Goal: Communication & Community: Answer question/provide support

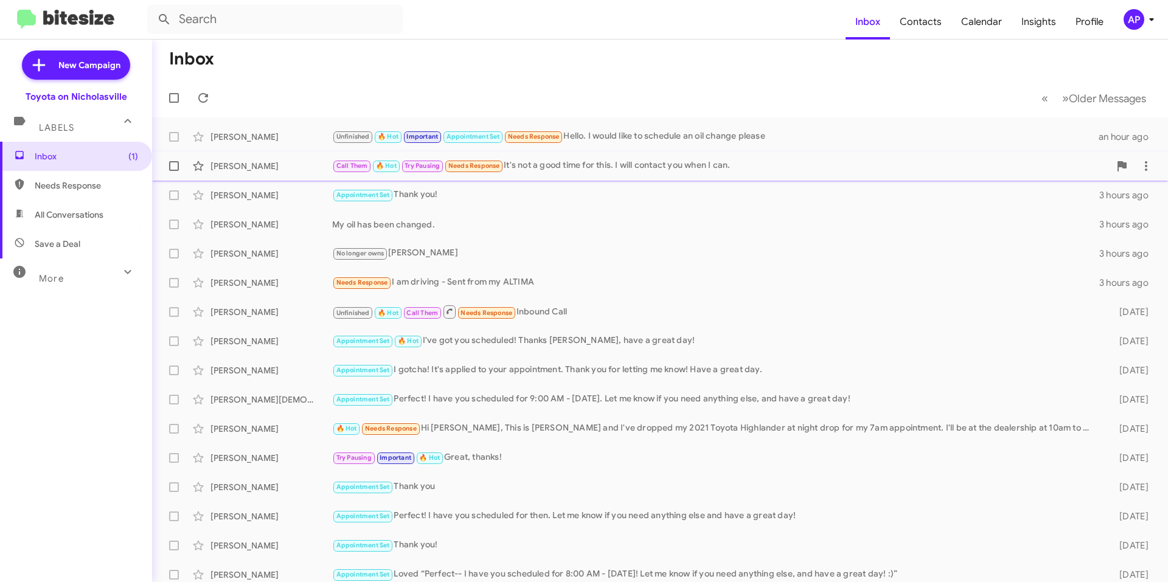
click at [696, 170] on div "Call Them 🔥 Hot Try Pausing Needs Response It's not a good time for this. I wil…" at bounding box center [720, 166] width 777 height 14
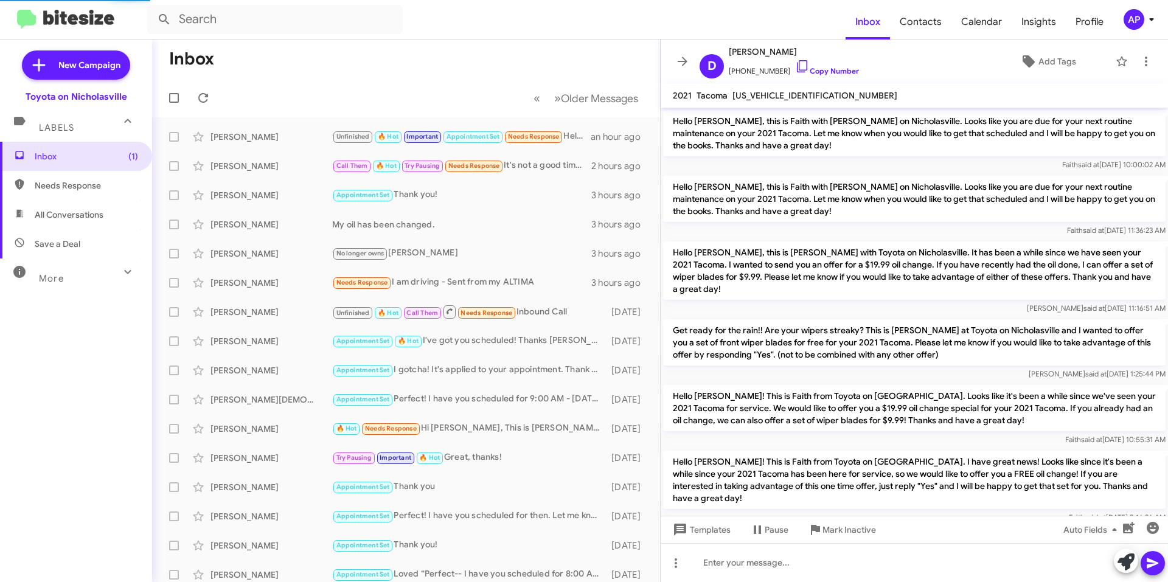
scroll to position [481, 0]
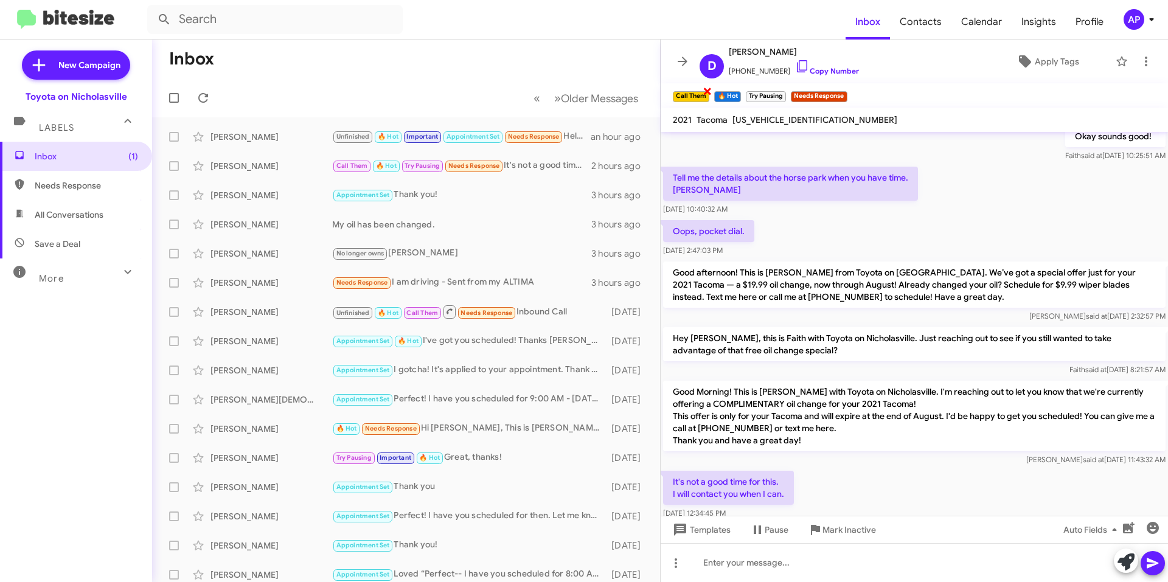
click at [705, 89] on span "×" at bounding box center [707, 90] width 10 height 15
click at [699, 90] on span "×" at bounding box center [697, 90] width 10 height 15
click at [712, 89] on span "×" at bounding box center [711, 90] width 10 height 15
click at [729, 88] on span "×" at bounding box center [727, 90] width 10 height 15
click at [678, 57] on icon at bounding box center [682, 61] width 15 height 15
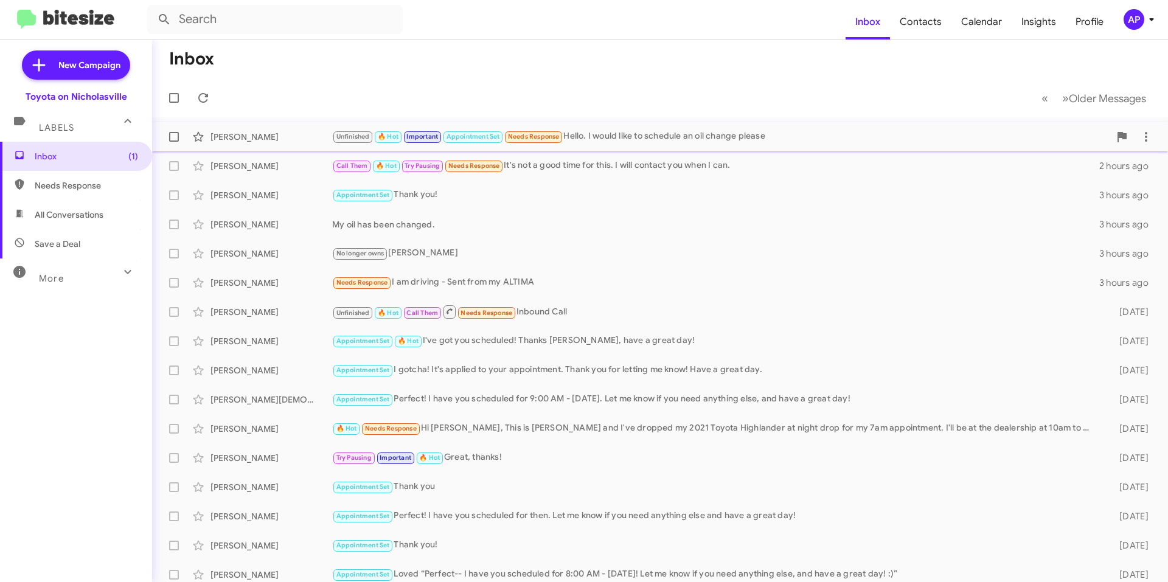
click at [757, 134] on div "Unfinished 🔥 Hot Important Appointment Set Needs Response Hello. I would like t…" at bounding box center [720, 137] width 777 height 14
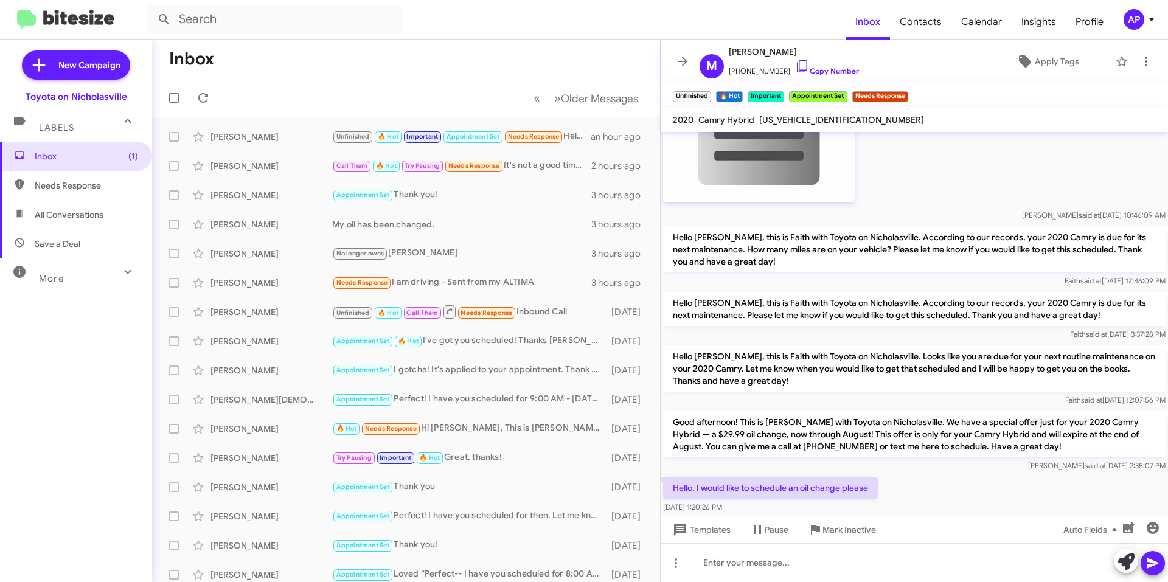
scroll to position [1029, 0]
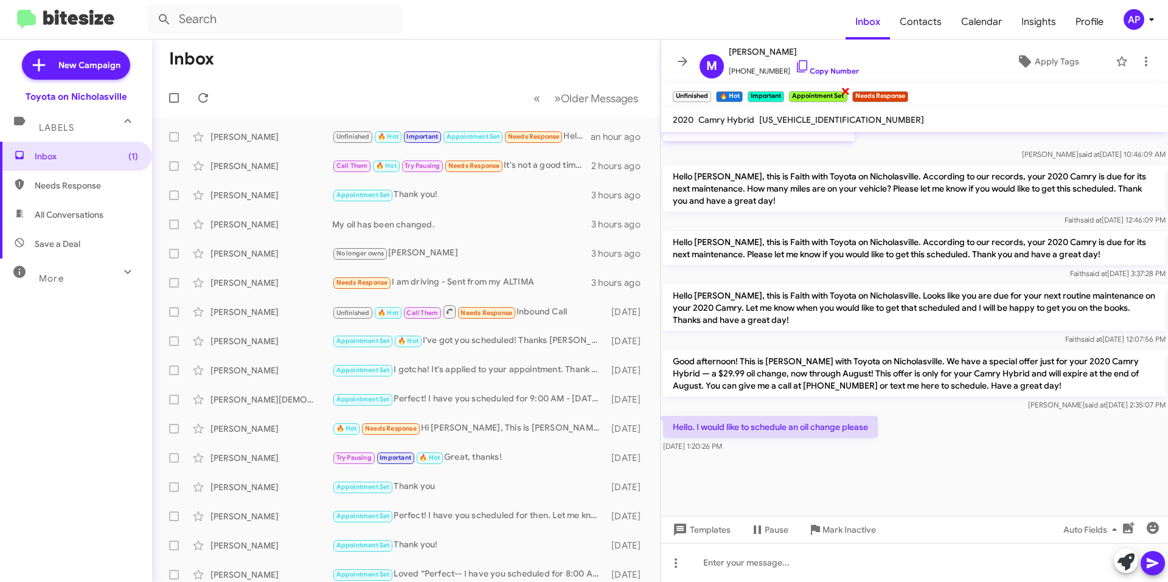
click at [847, 89] on span "×" at bounding box center [845, 90] width 10 height 15
click at [847, 90] on span "×" at bounding box center [844, 90] width 10 height 15
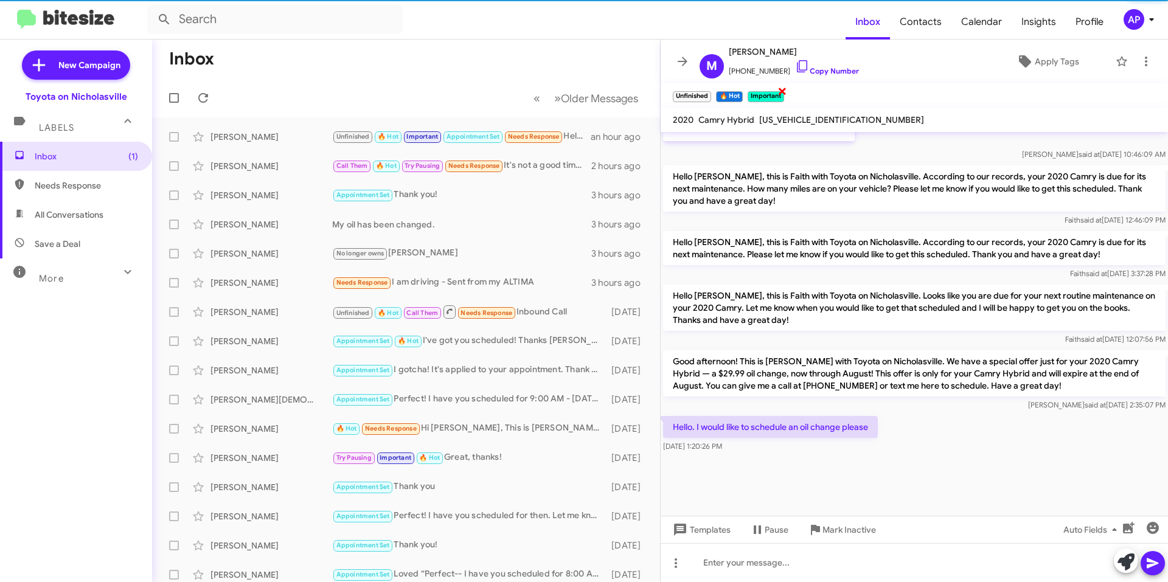
click at [782, 89] on span "×" at bounding box center [782, 90] width 10 height 15
click at [741, 92] on span "×" at bounding box center [741, 90] width 10 height 15
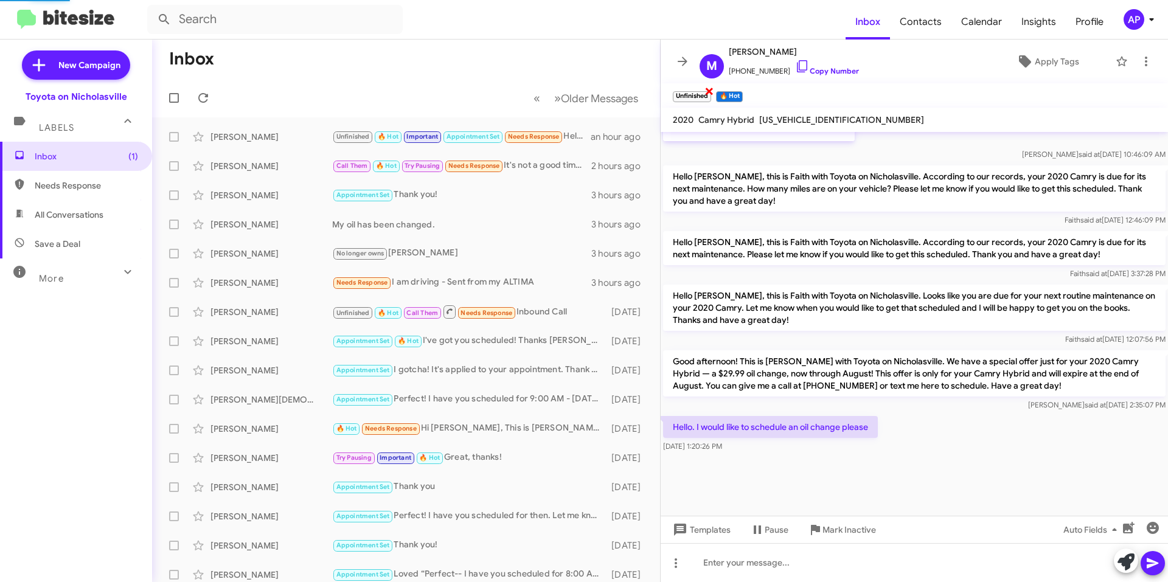
click at [708, 91] on span "×" at bounding box center [709, 90] width 10 height 15
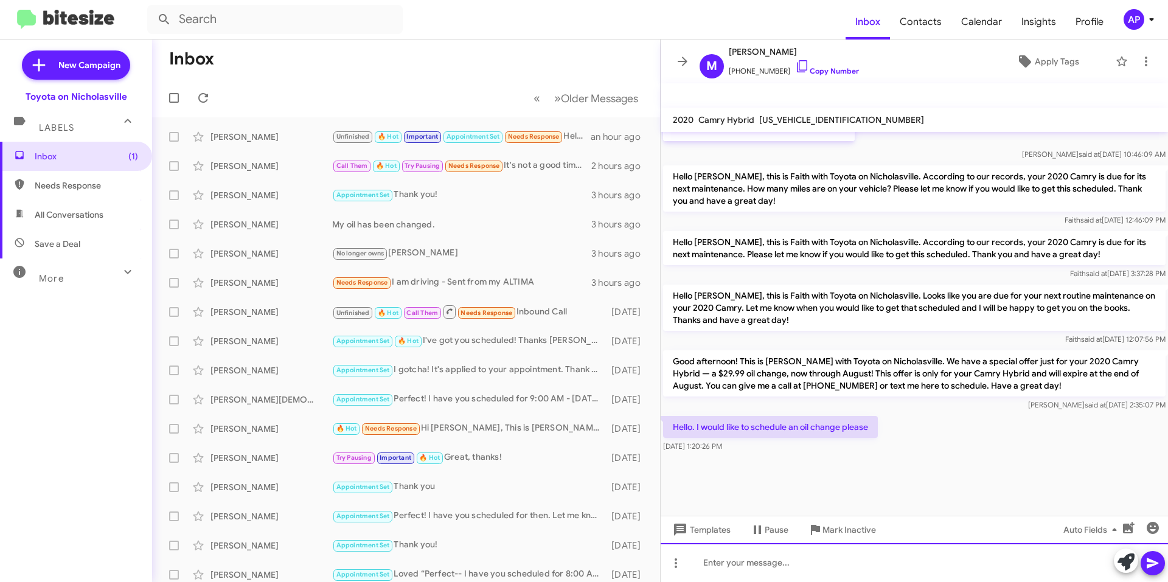
click at [799, 563] on div at bounding box center [913, 562] width 507 height 39
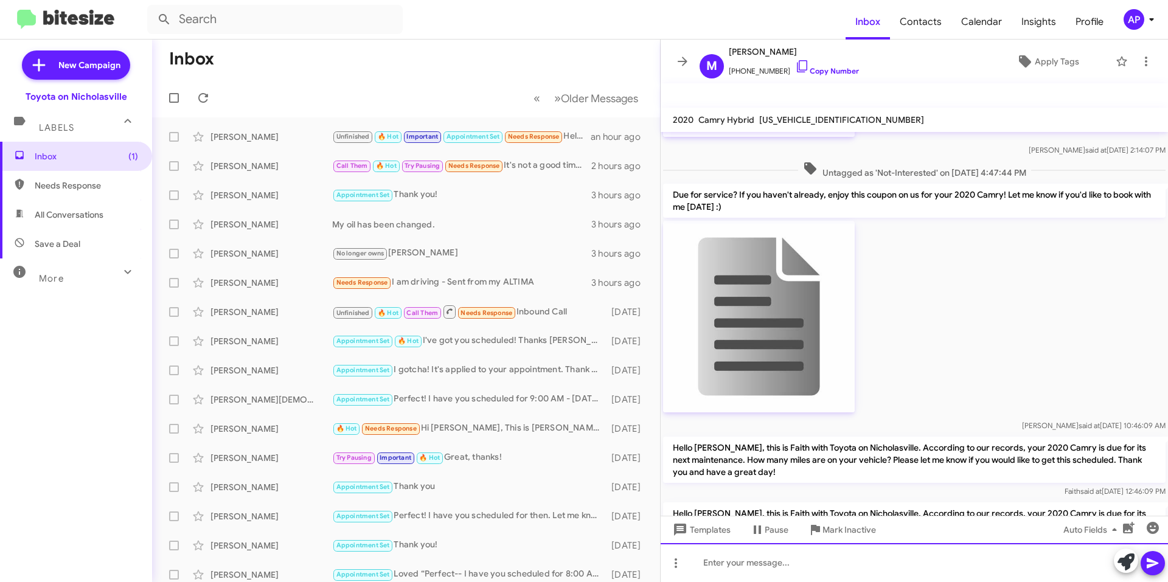
scroll to position [2650, 0]
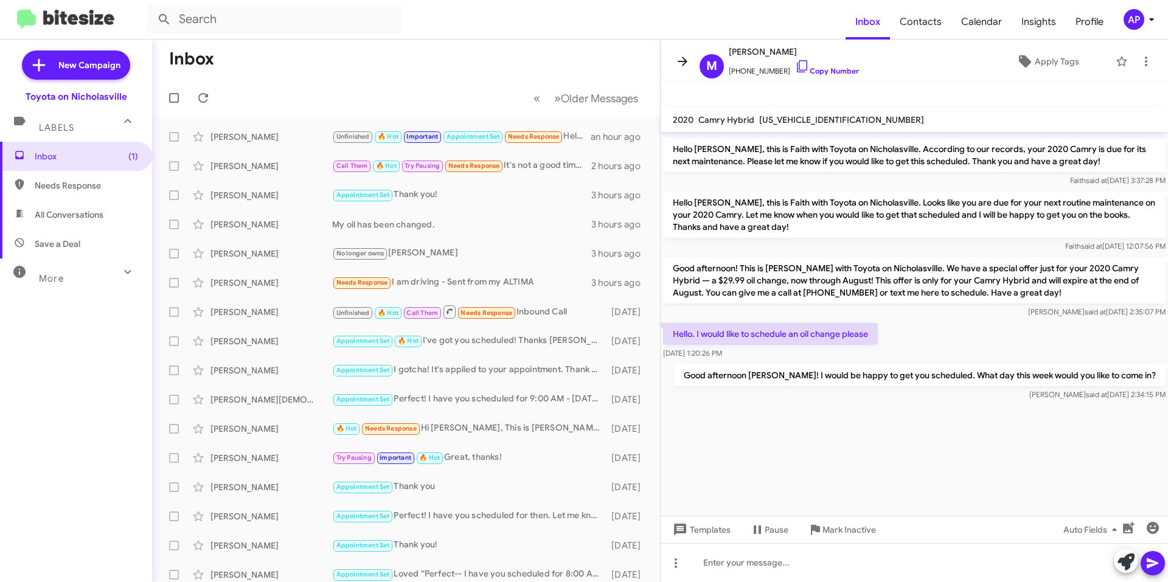
click at [679, 57] on icon at bounding box center [682, 61] width 15 height 15
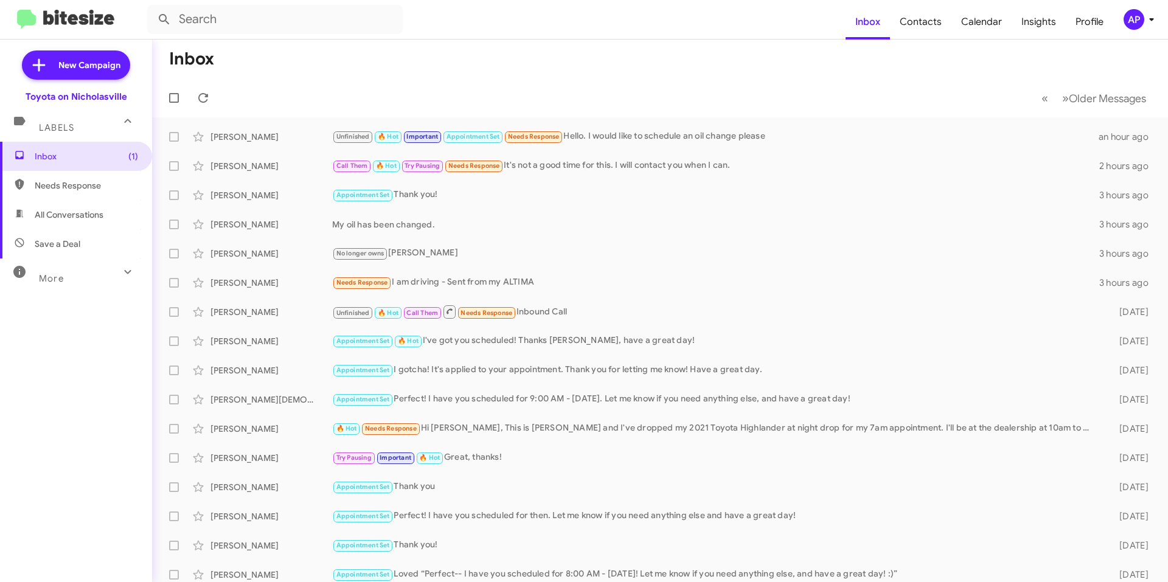
click at [72, 209] on span "All Conversations" at bounding box center [69, 215] width 69 height 12
type input "in:all-conversations"
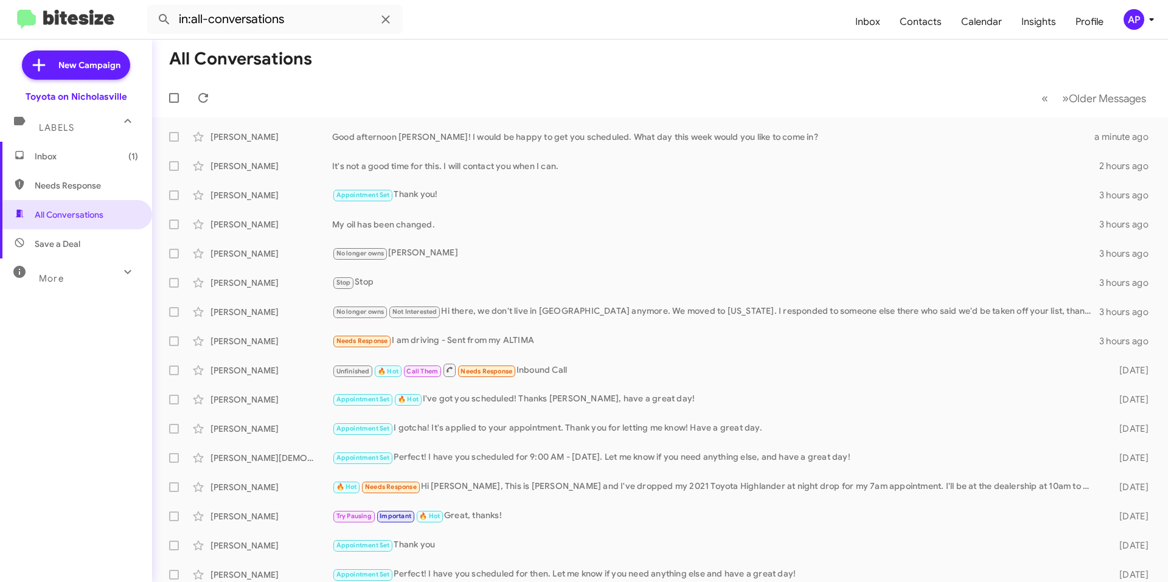
click at [483, 57] on mat-toolbar-row "All Conversations" at bounding box center [660, 59] width 1016 height 39
click at [70, 153] on span "Inbox (1)" at bounding box center [86, 156] width 103 height 12
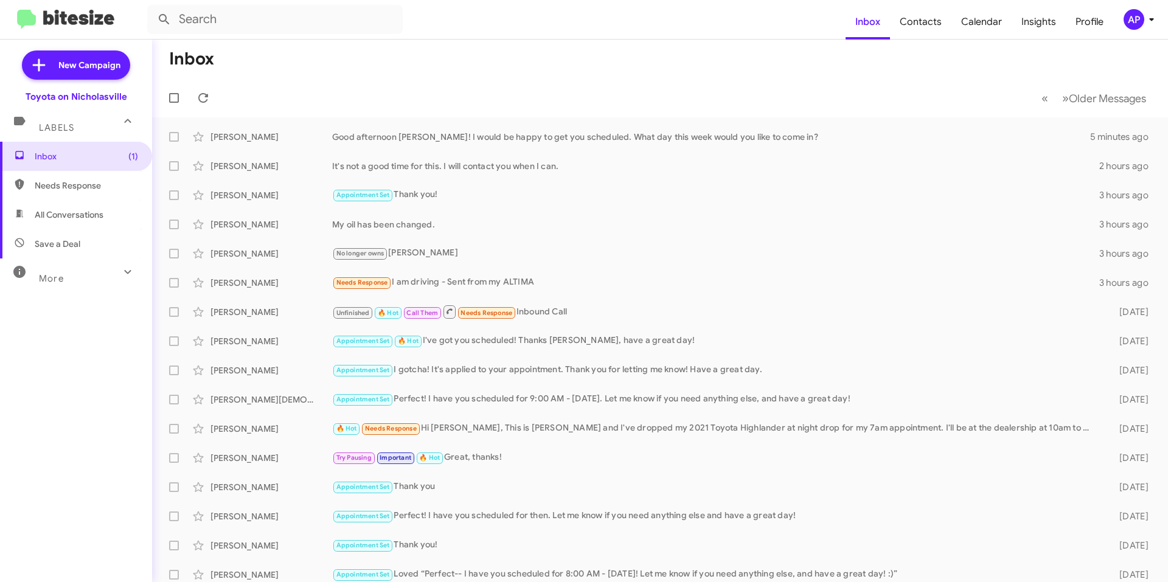
click at [312, 80] on mat-toolbar-row "« Previous » Next Older Messages" at bounding box center [660, 97] width 1016 height 39
click at [111, 210] on span "All Conversations" at bounding box center [76, 214] width 152 height 29
type input "in:all-conversations"
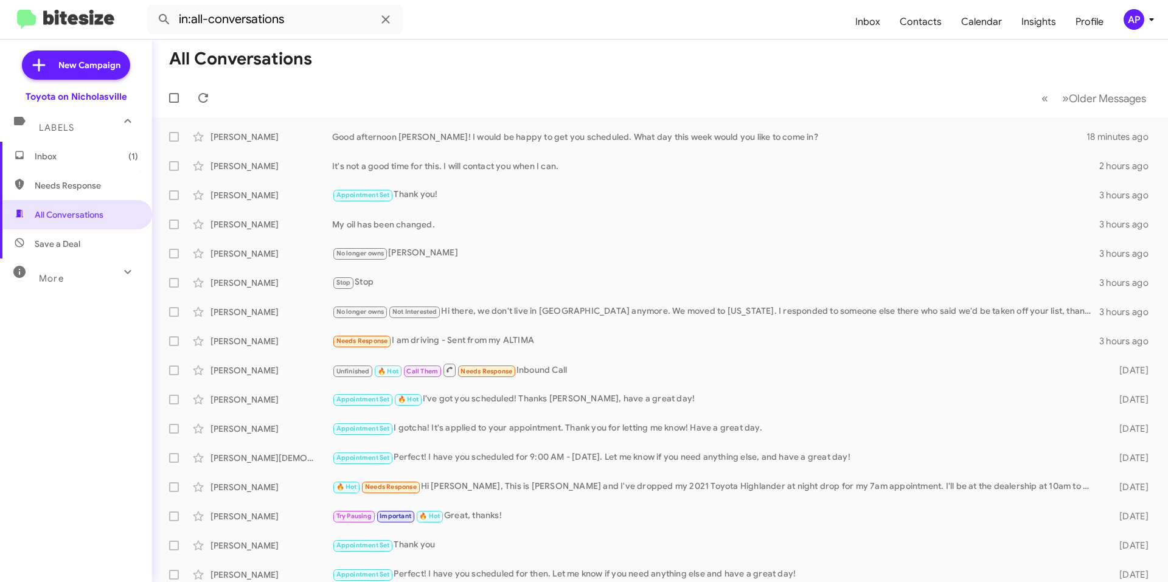
click at [90, 156] on span "Inbox (1)" at bounding box center [86, 156] width 103 height 12
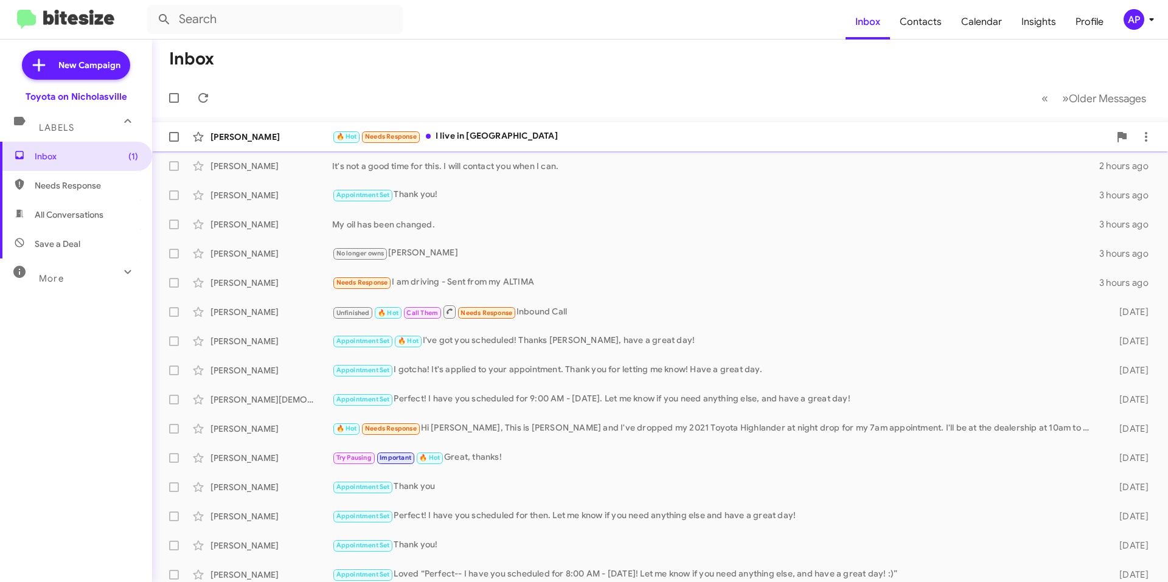
click at [541, 138] on div "🔥 Hot Needs Response I live in [GEOGRAPHIC_DATA]" at bounding box center [720, 137] width 777 height 14
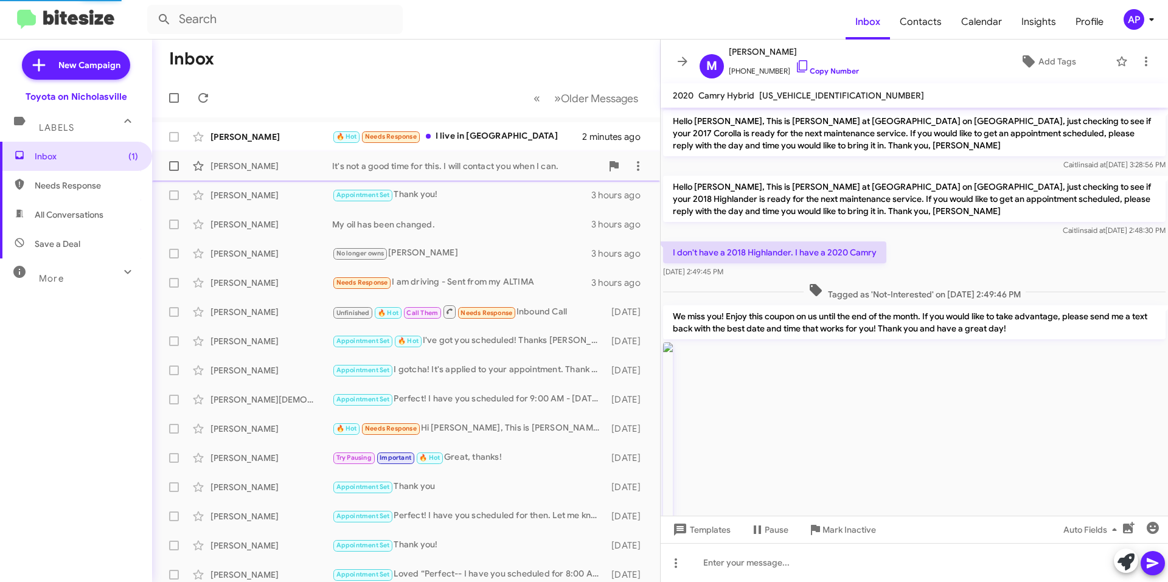
scroll to position [905, 0]
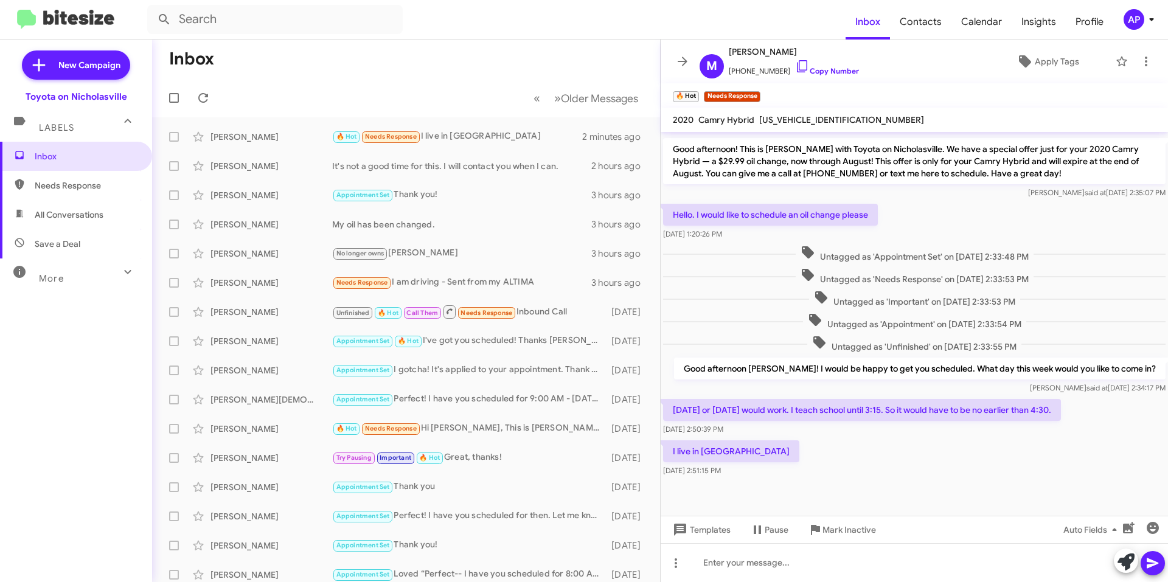
click at [795, 122] on span "[US_VEHICLE_IDENTIFICATION_NUMBER]" at bounding box center [841, 119] width 165 height 11
copy span "[US_VEHICLE_IDENTIFICATION_NUMBER]"
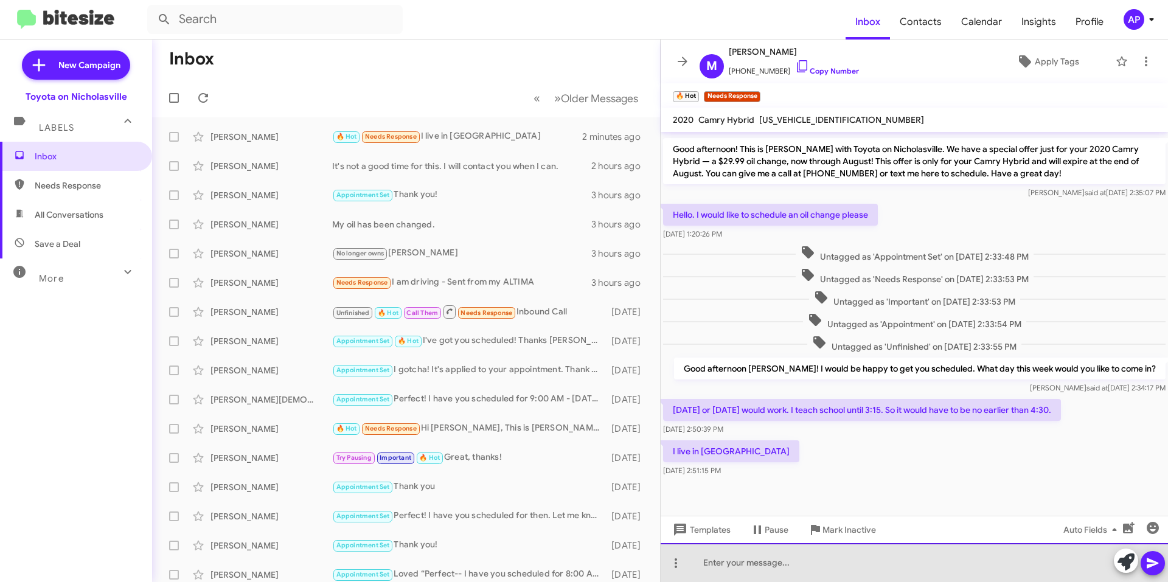
click at [739, 561] on div at bounding box center [913, 562] width 507 height 39
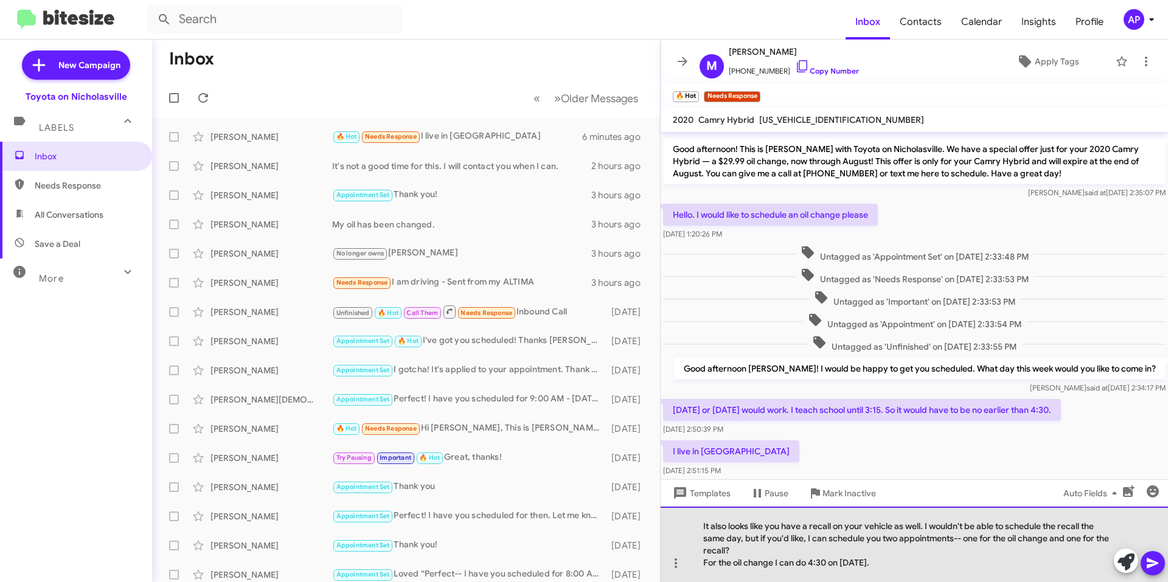
click at [999, 557] on div "It also looks like you have a recall on your vehicle as well. I wouldn't be abl…" at bounding box center [913, 544] width 507 height 75
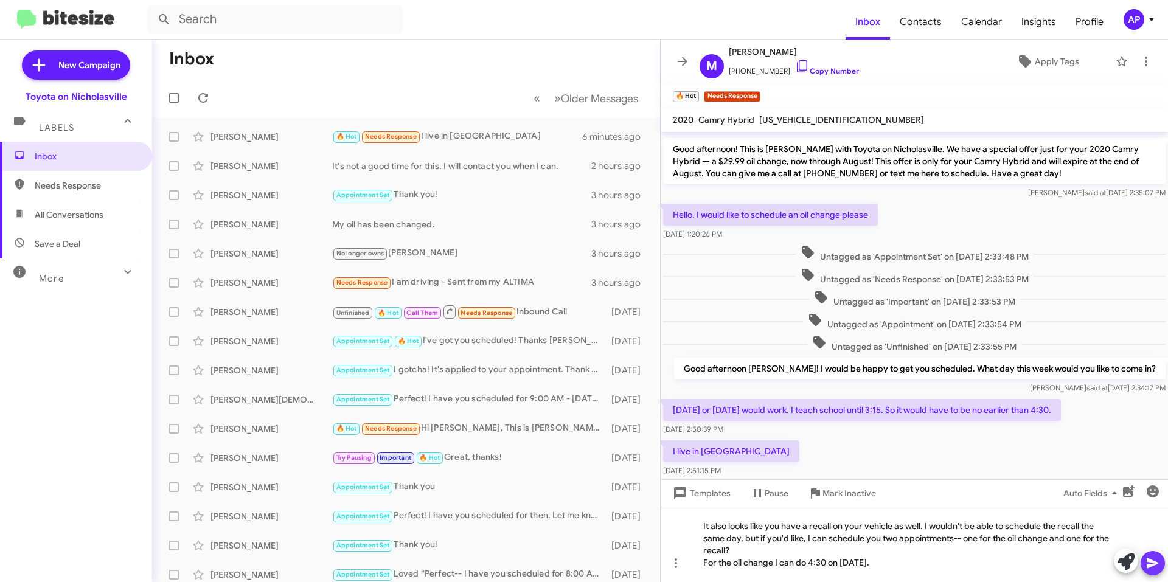
click at [1145, 556] on button at bounding box center [1152, 563] width 24 height 24
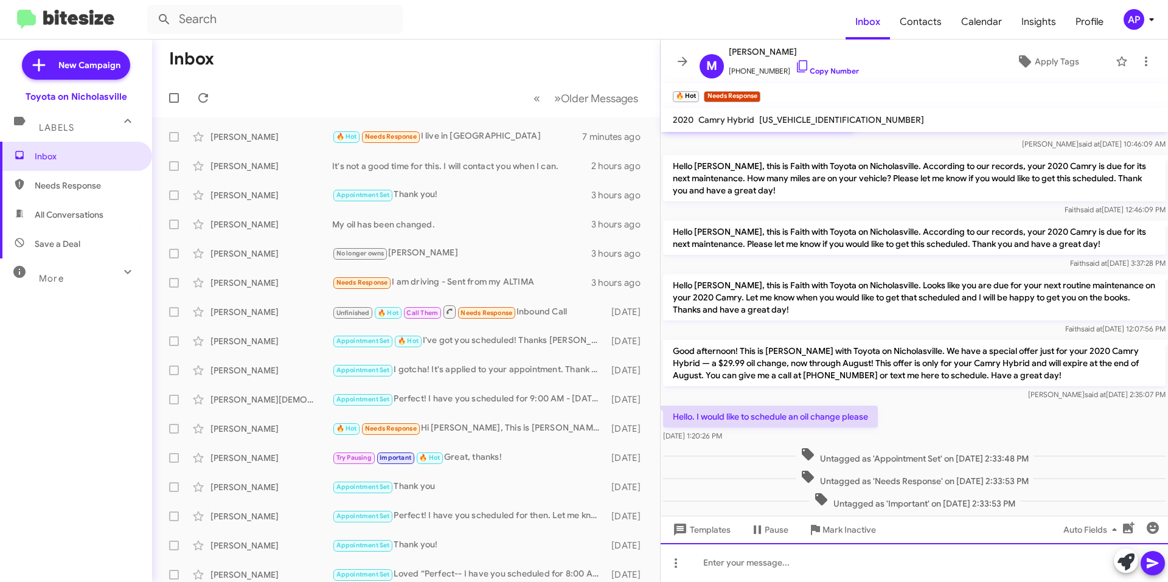
scroll to position [2644, 0]
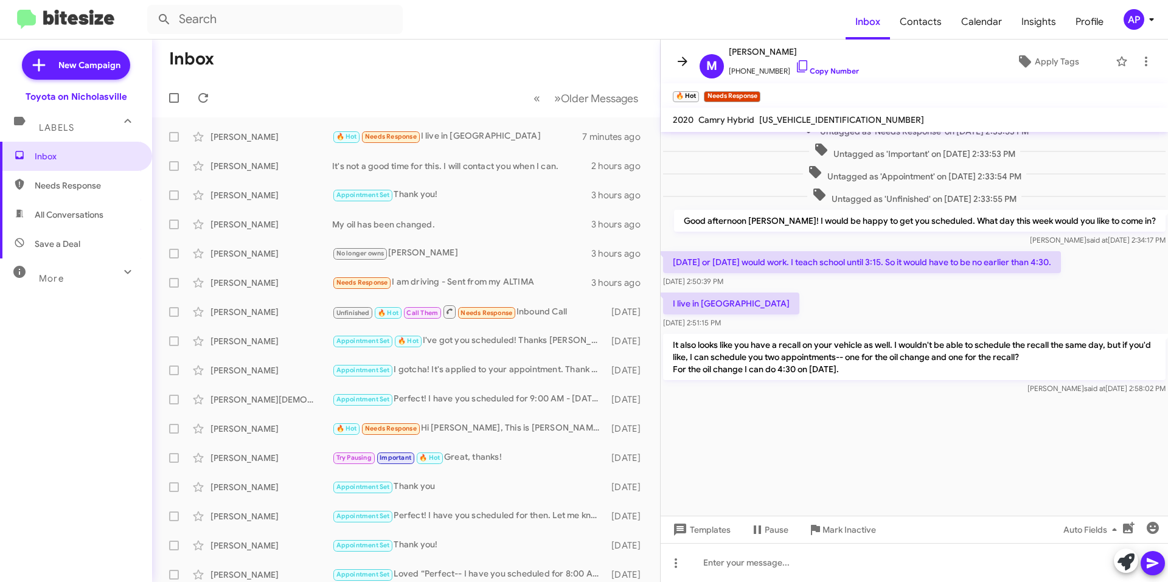
click at [680, 63] on icon at bounding box center [682, 61] width 15 height 15
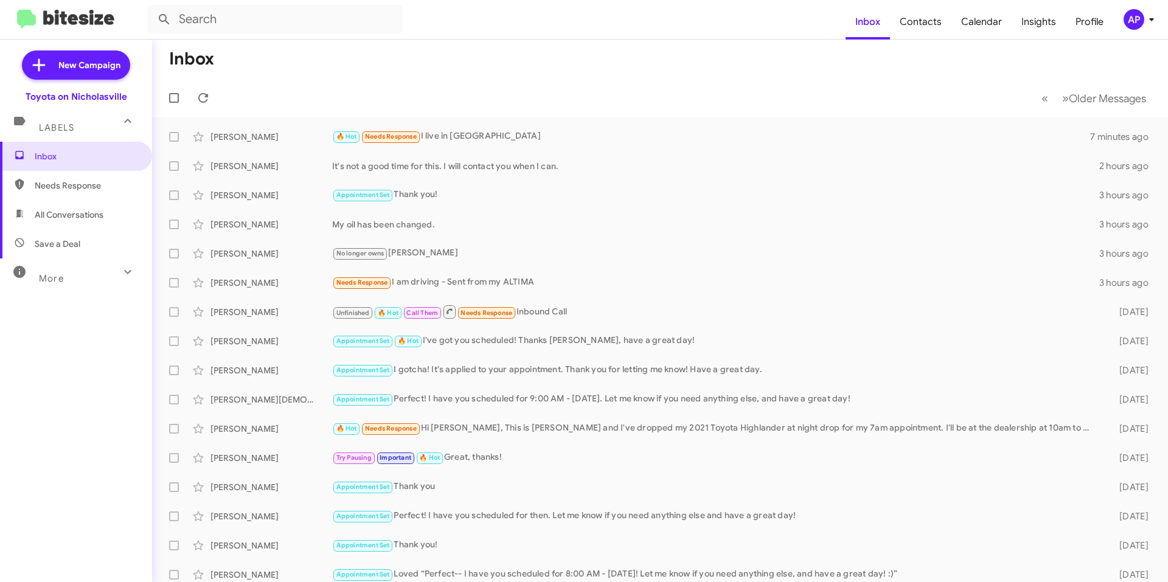
click at [367, 82] on mat-toolbar-row "« Previous » Next Older Messages" at bounding box center [660, 97] width 1016 height 39
click at [668, 133] on div "🔥 Hot Needs Response Ok. 4:30 [DATE] sounds perfect" at bounding box center [720, 137] width 777 height 14
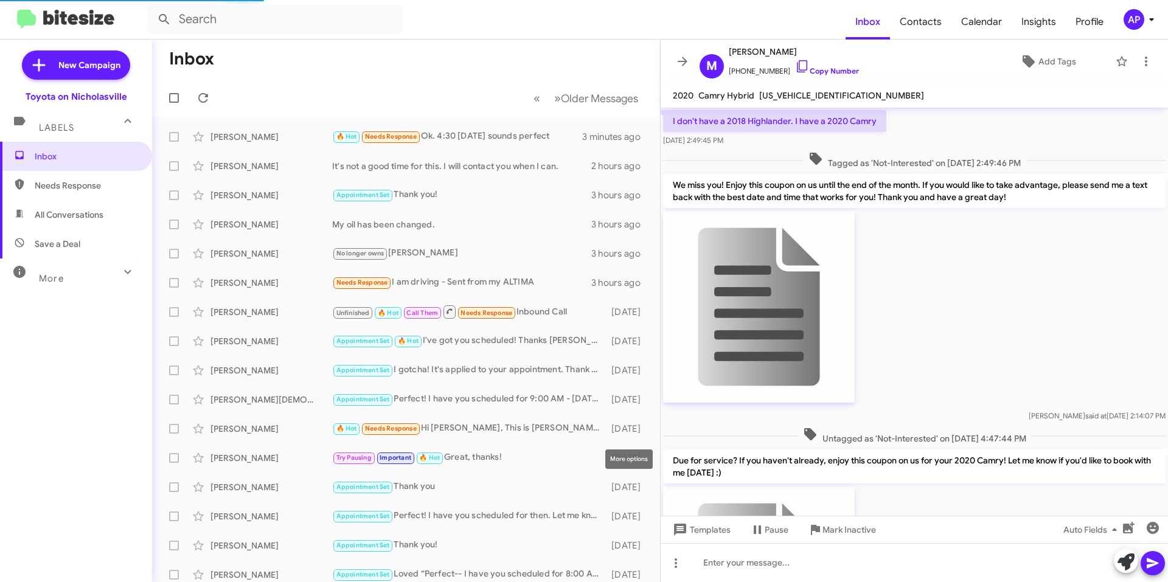
scroll to position [856, 0]
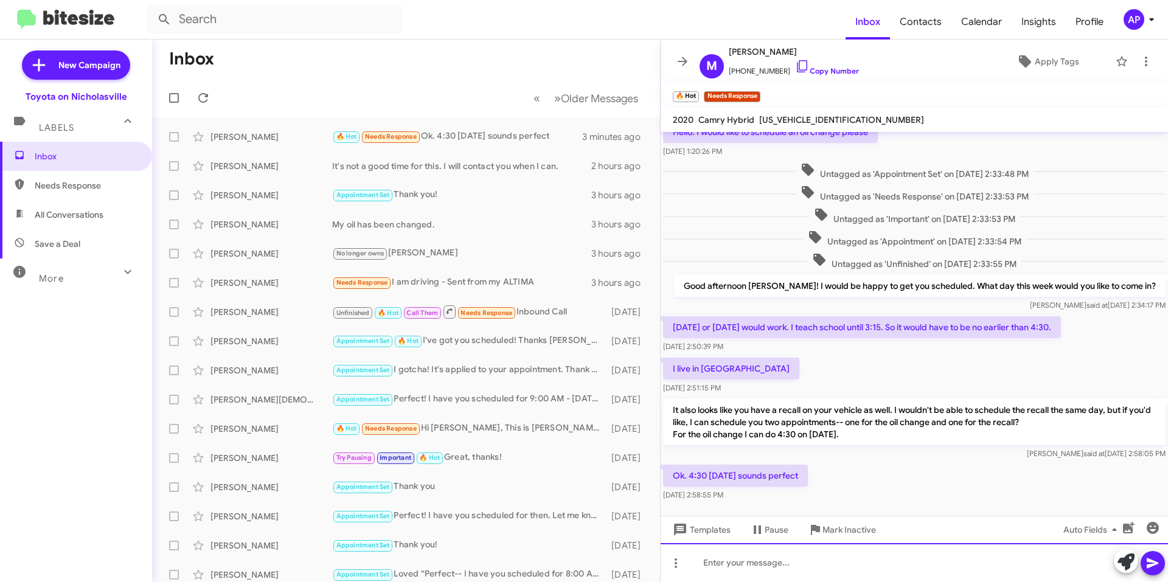
click at [917, 564] on div at bounding box center [913, 562] width 507 height 39
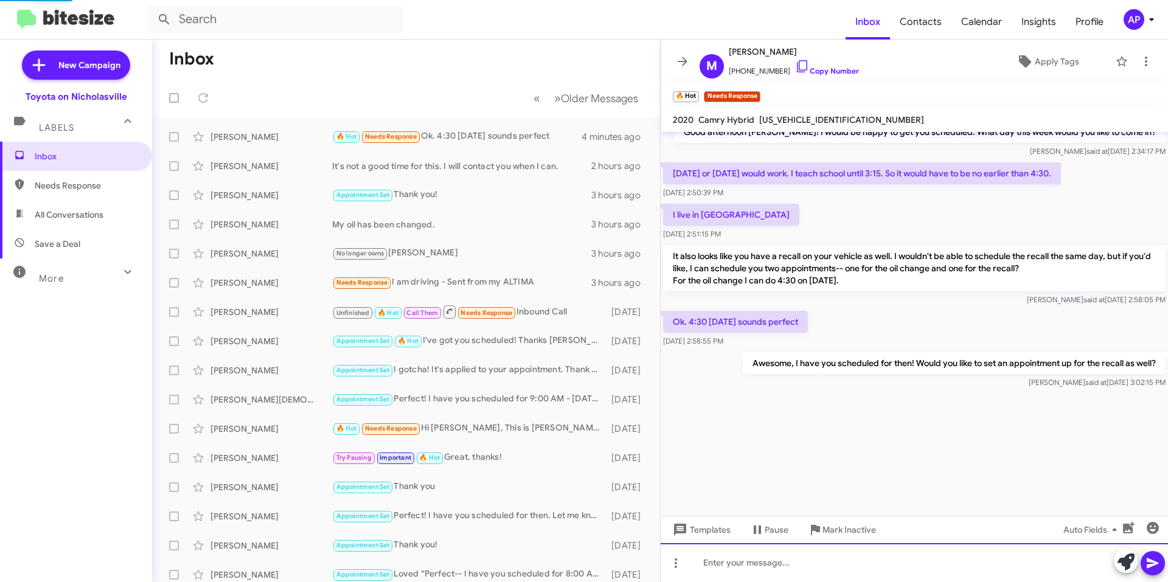
scroll to position [924, 0]
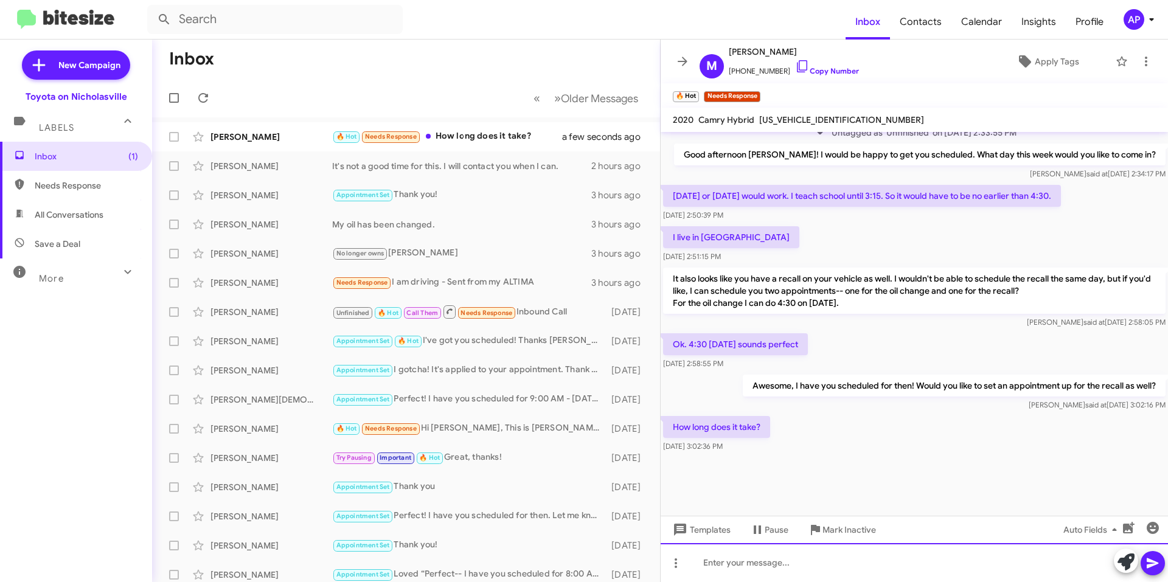
click at [775, 573] on div at bounding box center [913, 562] width 507 height 39
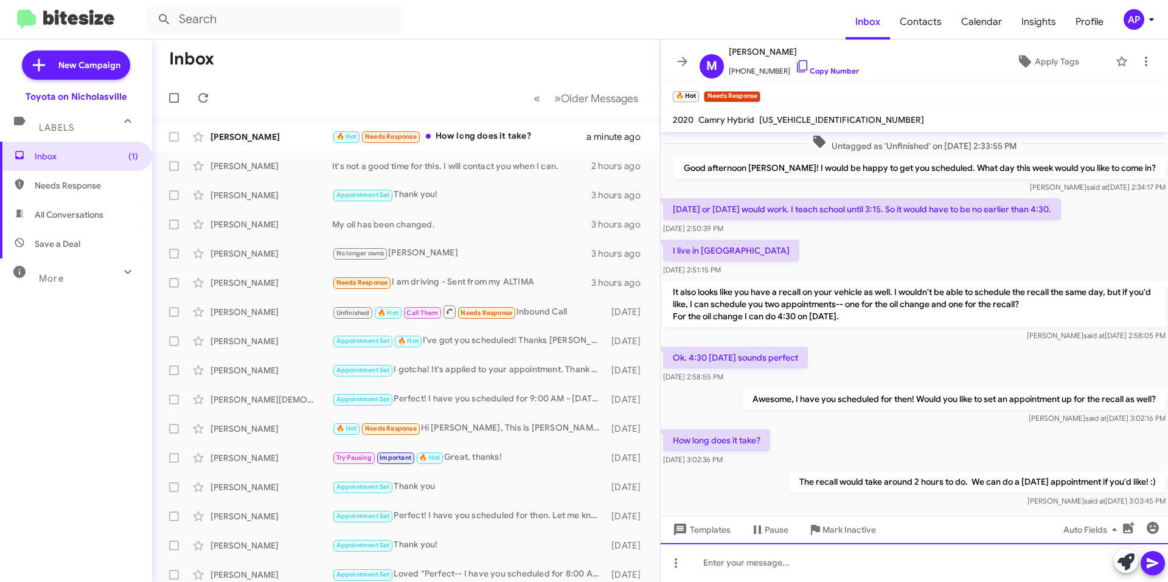
scroll to position [3078, 0]
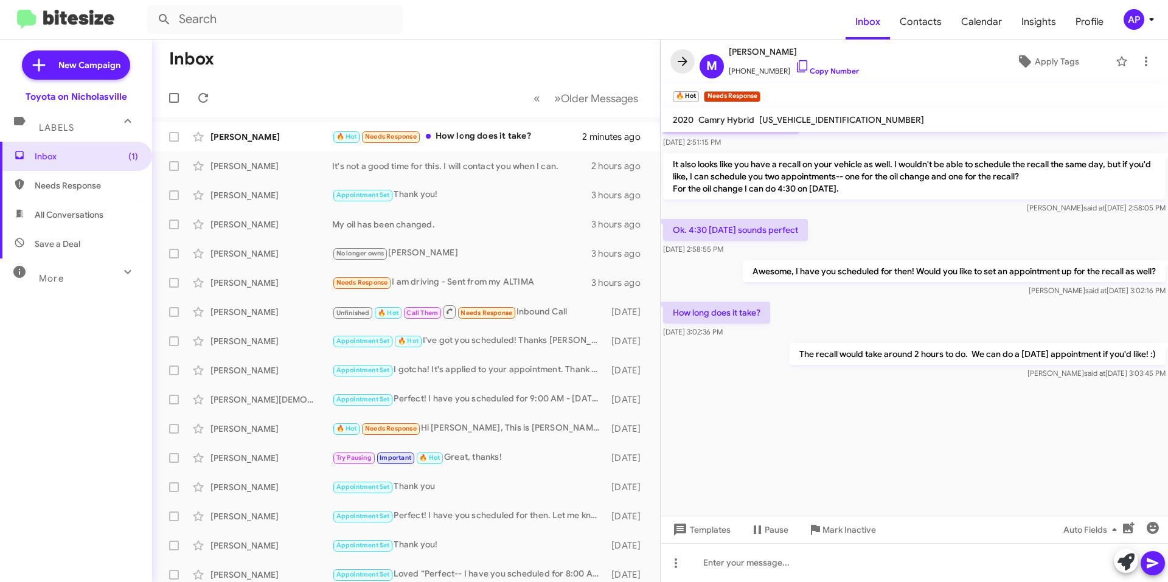
click at [681, 64] on icon at bounding box center [682, 61] width 15 height 15
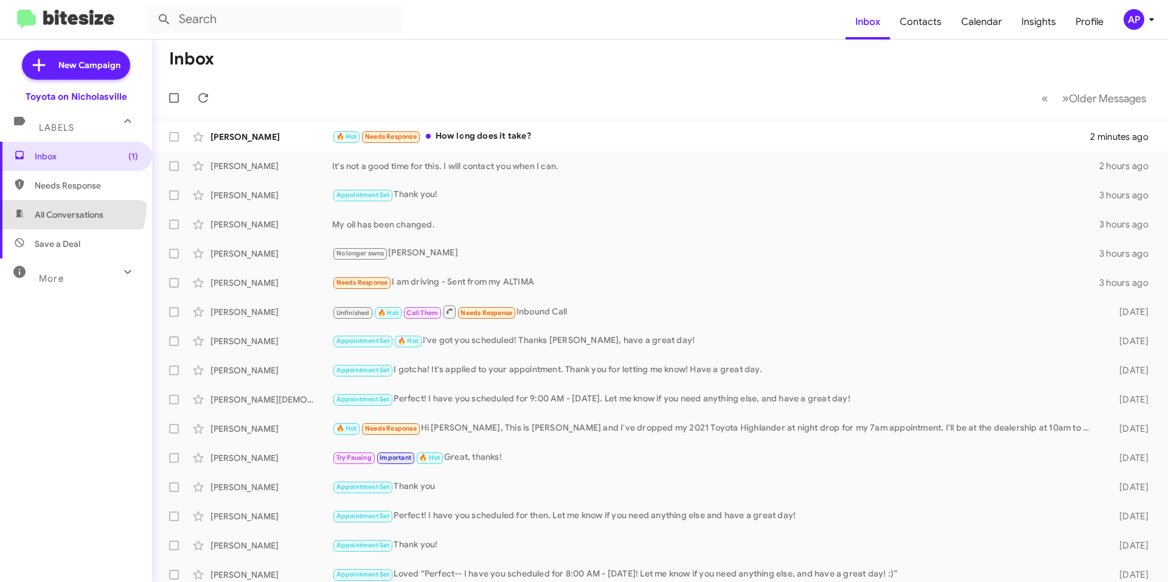
click at [70, 206] on span "All Conversations" at bounding box center [76, 214] width 152 height 29
type input "in:all-conversations"
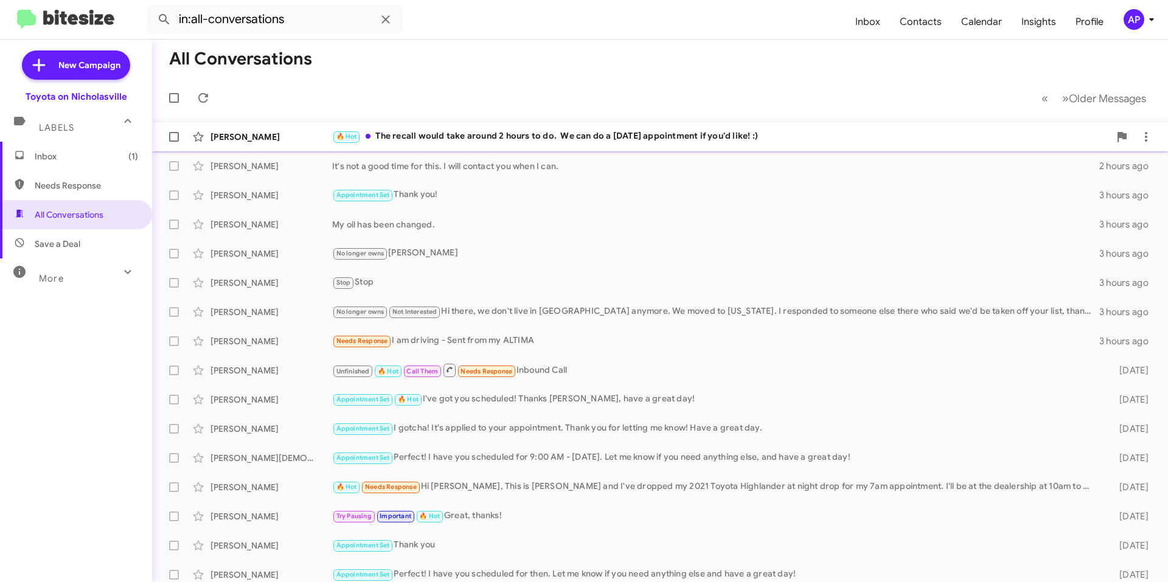
click at [748, 127] on div "[PERSON_NAME] 🔥 Hot The recall would take around 2 hours to do. We can do a [DA…" at bounding box center [660, 137] width 996 height 24
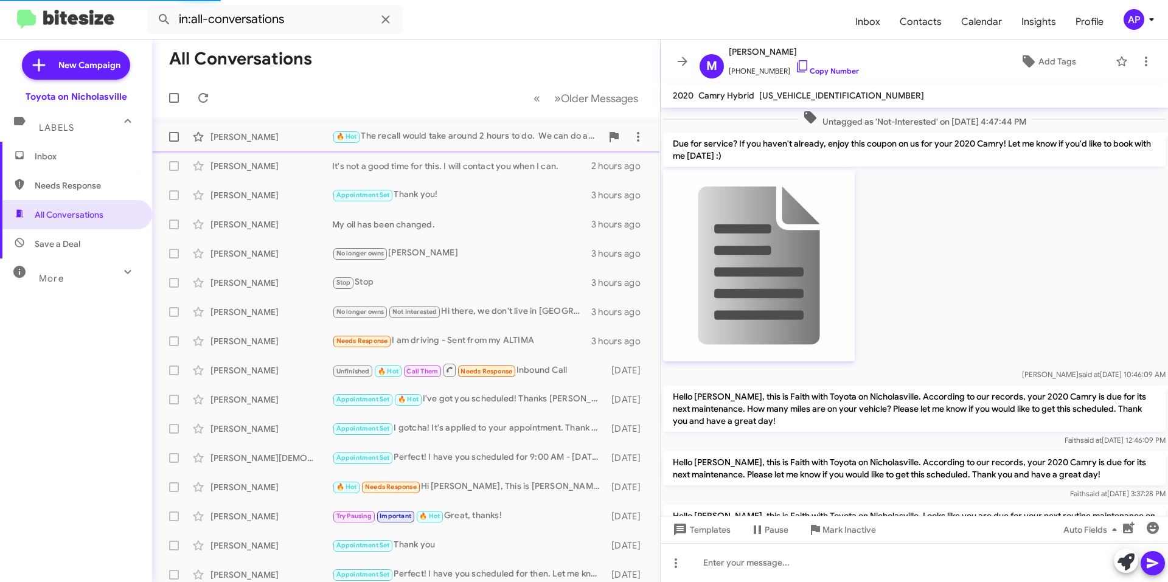
scroll to position [688, 0]
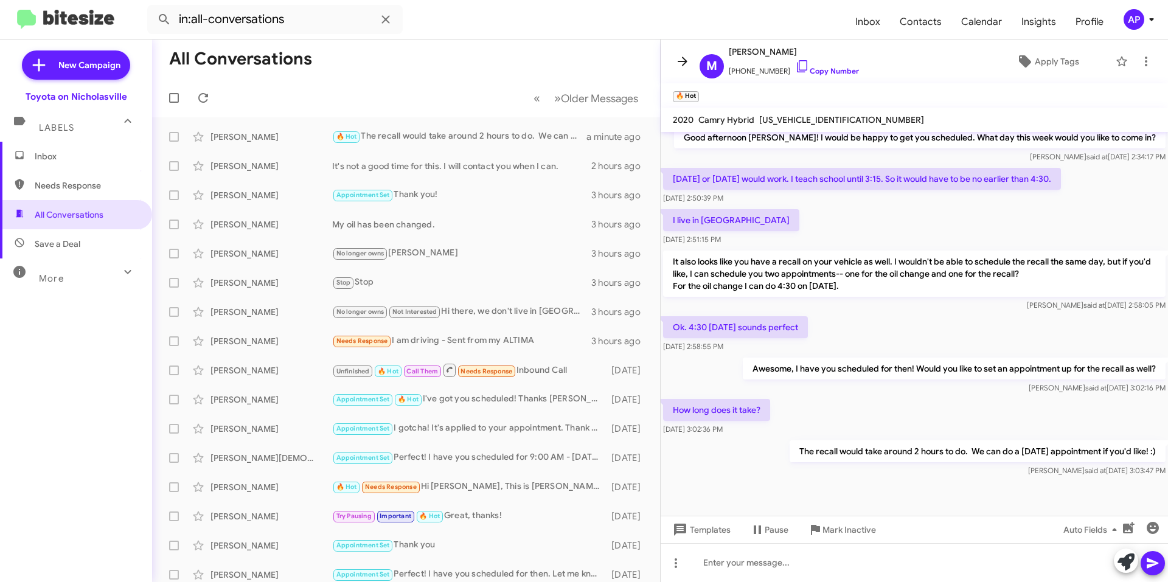
click at [676, 55] on icon at bounding box center [682, 61] width 15 height 15
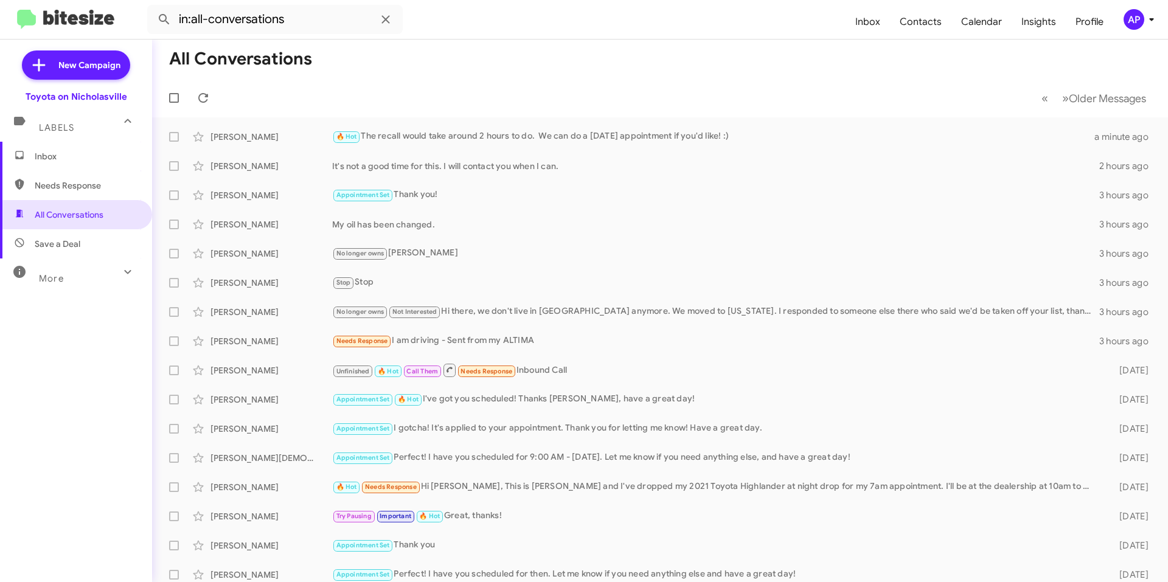
click at [96, 162] on span "Inbox" at bounding box center [86, 156] width 103 height 12
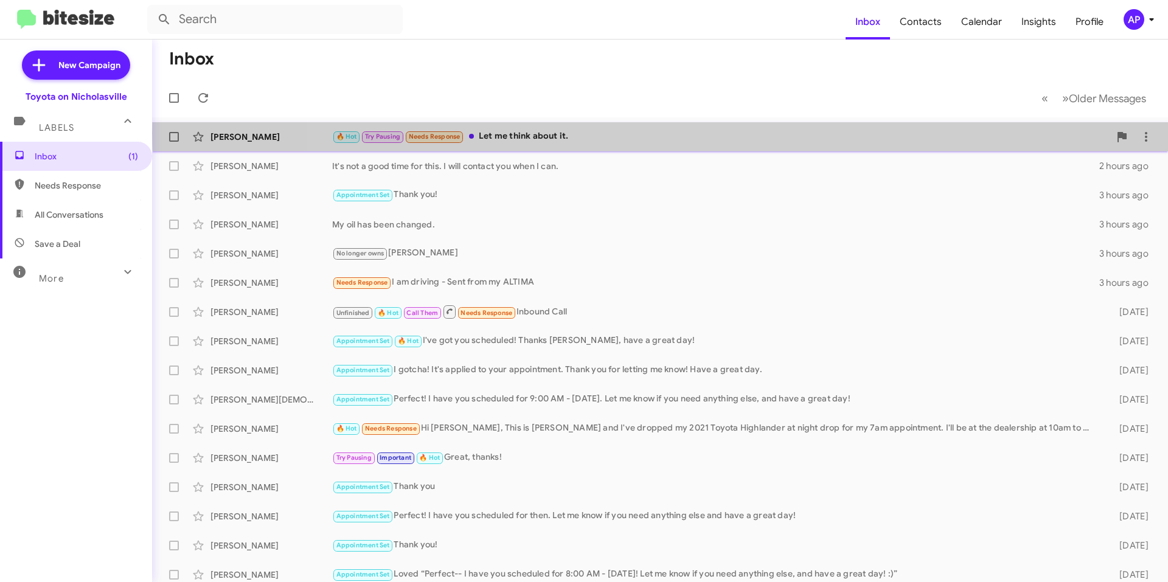
click at [693, 133] on div "🔥 Hot Try Pausing Needs Response Let me think about it." at bounding box center [720, 137] width 777 height 14
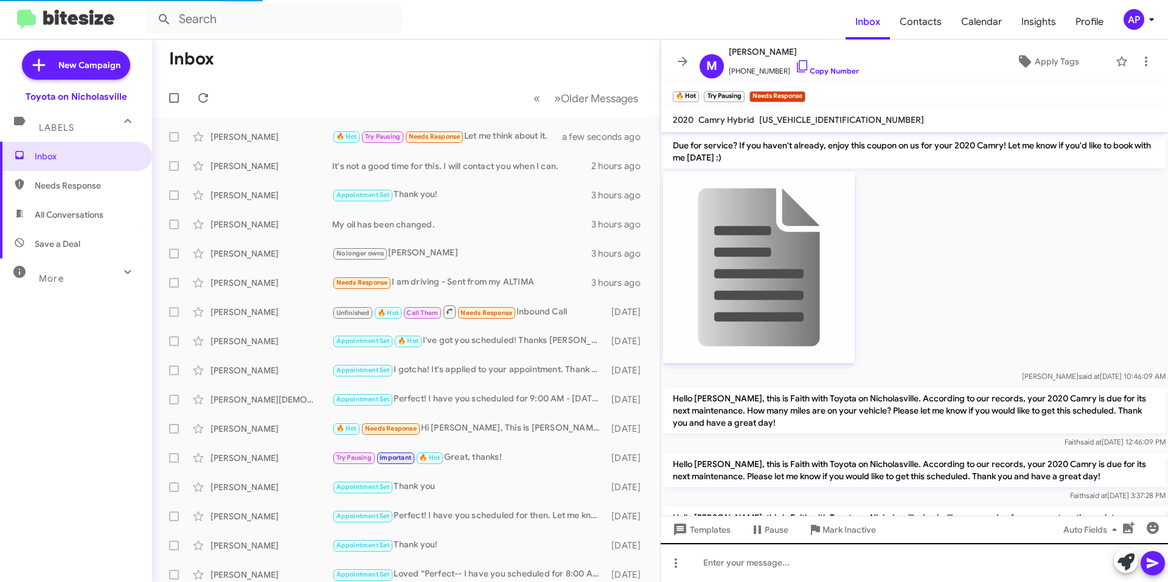
scroll to position [707, 0]
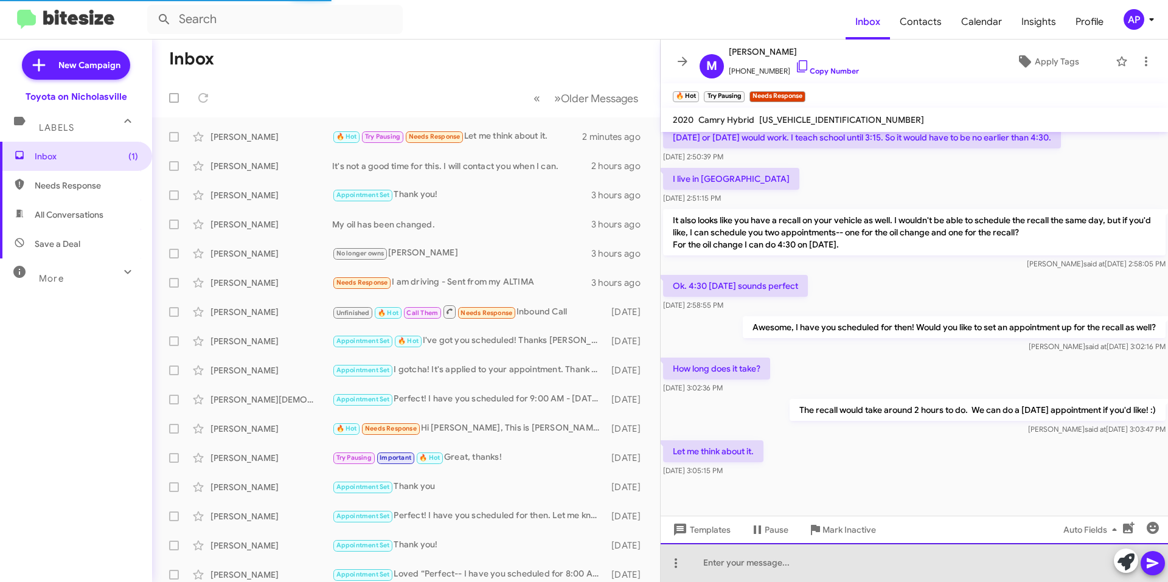
click at [813, 571] on div at bounding box center [913, 562] width 507 height 39
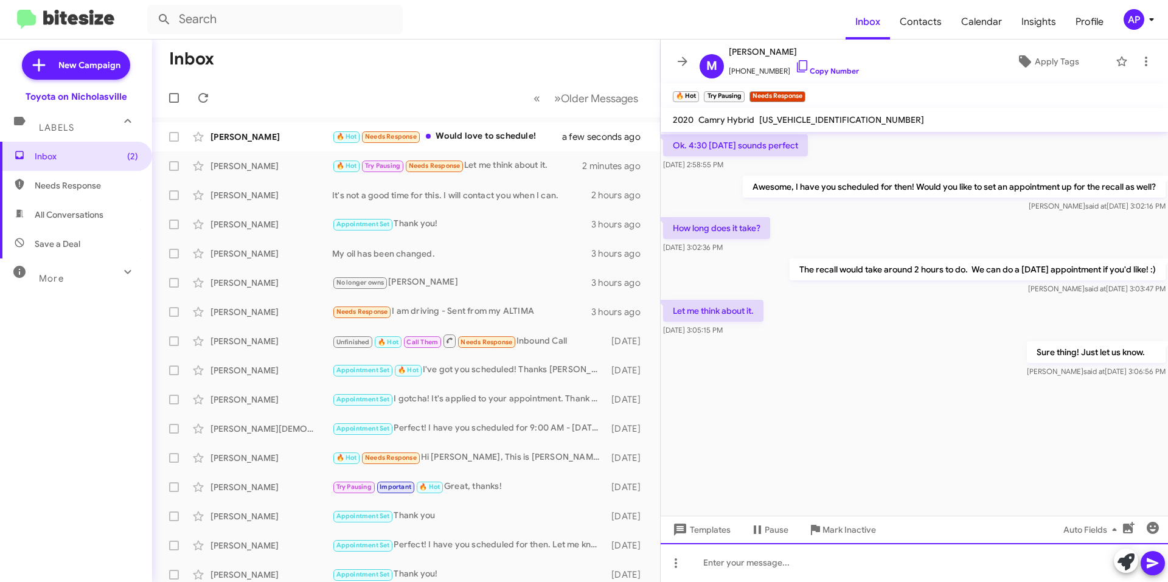
scroll to position [3167, 0]
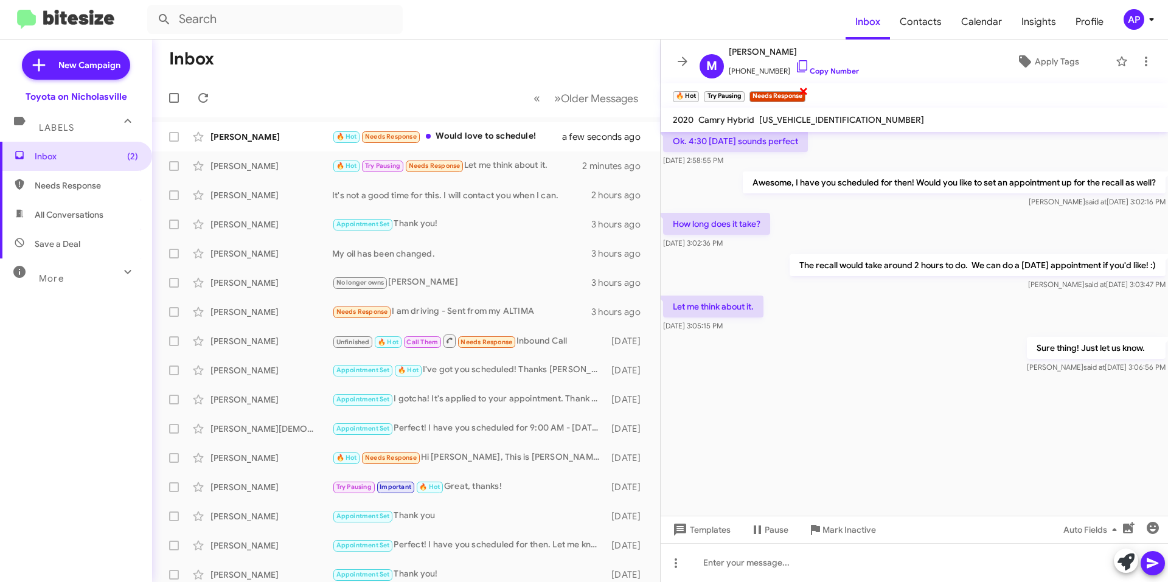
drag, startPoint x: 807, startPoint y: 92, endPoint x: 788, endPoint y: 92, distance: 18.9
click at [807, 92] on span "×" at bounding box center [803, 90] width 10 height 15
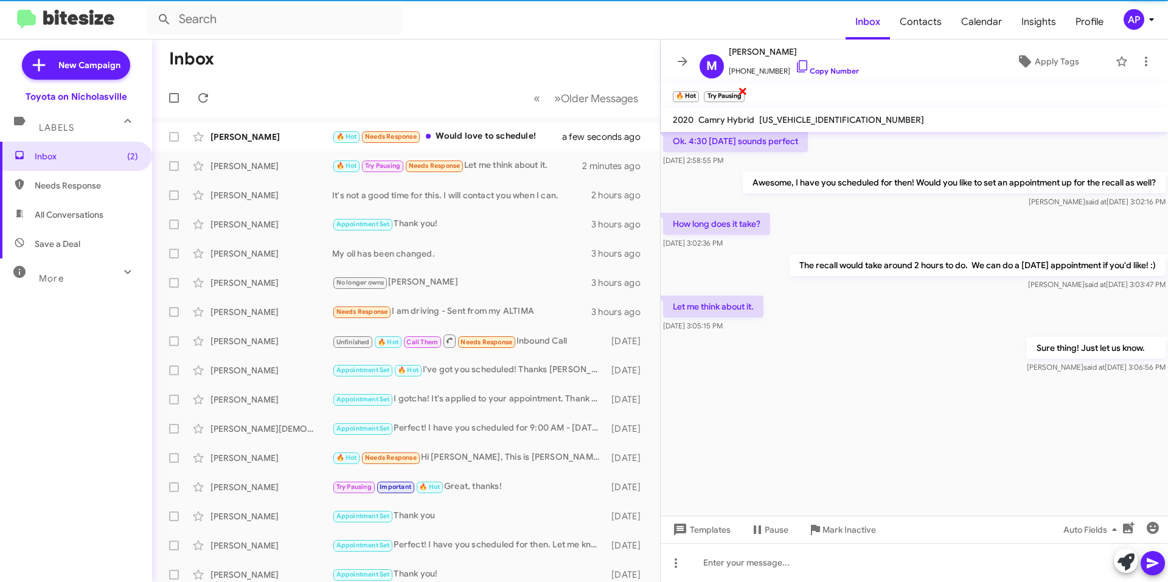
click at [741, 91] on span "×" at bounding box center [743, 90] width 10 height 15
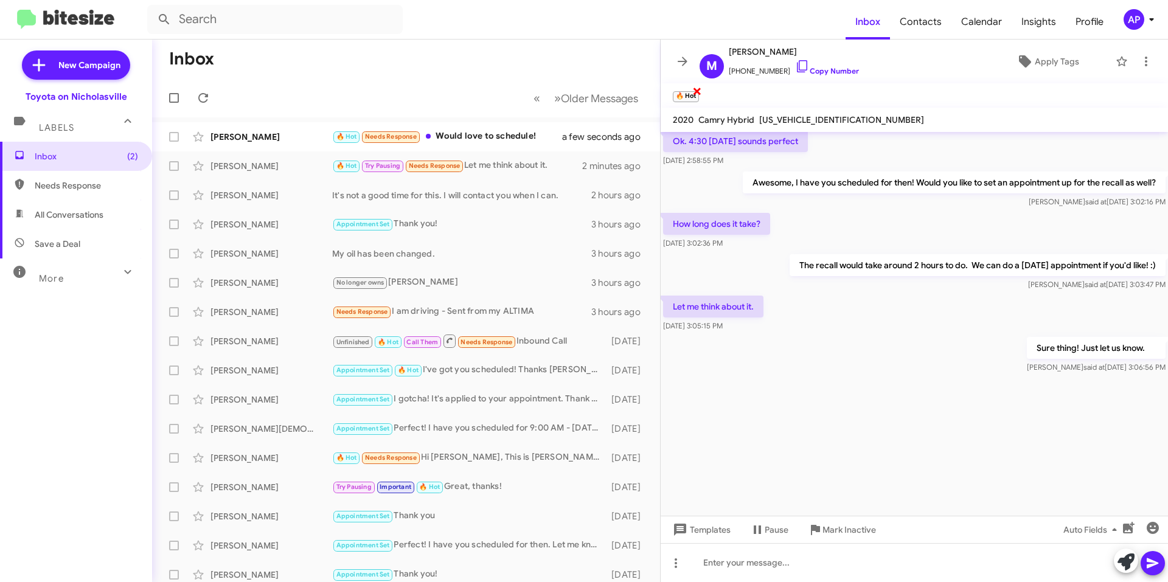
click at [699, 91] on span "×" at bounding box center [697, 90] width 10 height 15
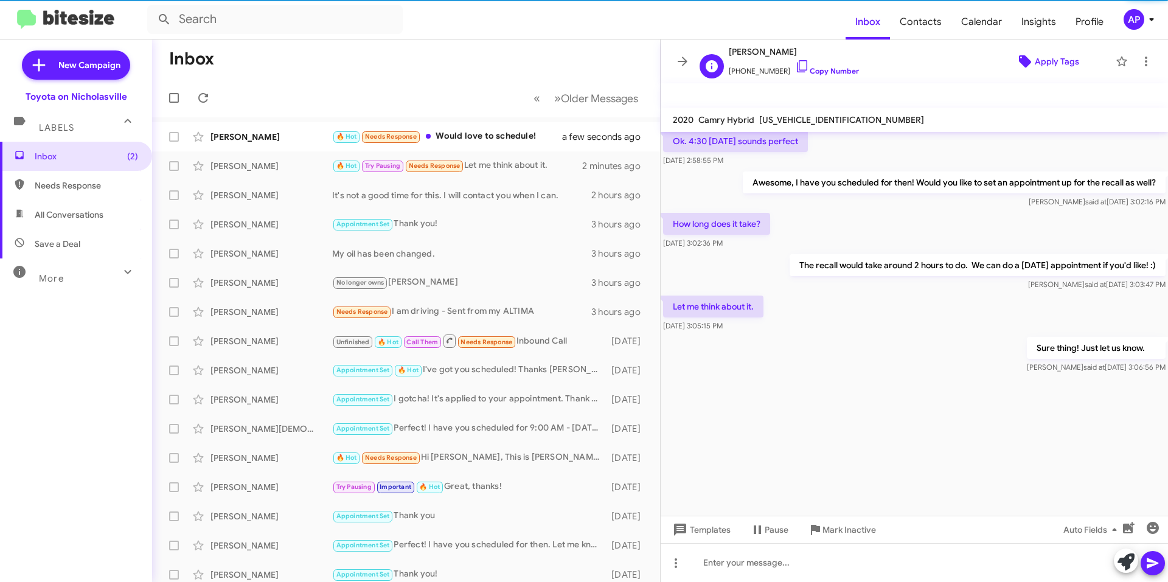
click at [1048, 57] on span "Apply Tags" at bounding box center [1056, 61] width 44 height 22
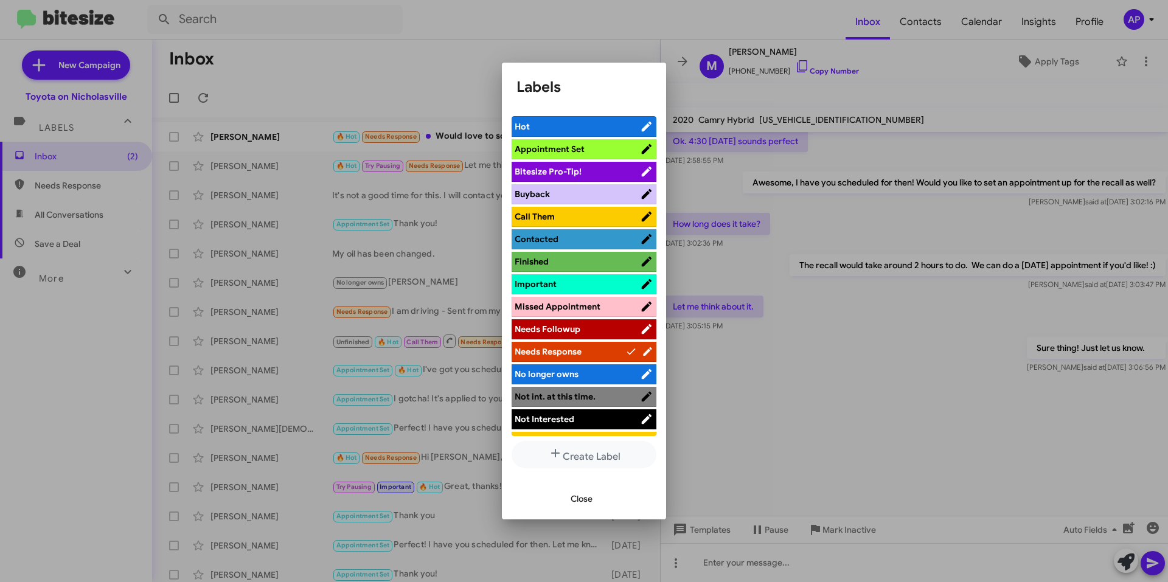
click at [555, 151] on span "Appointment Set" at bounding box center [549, 149] width 70 height 11
click at [577, 496] on span "Close" at bounding box center [581, 499] width 22 height 22
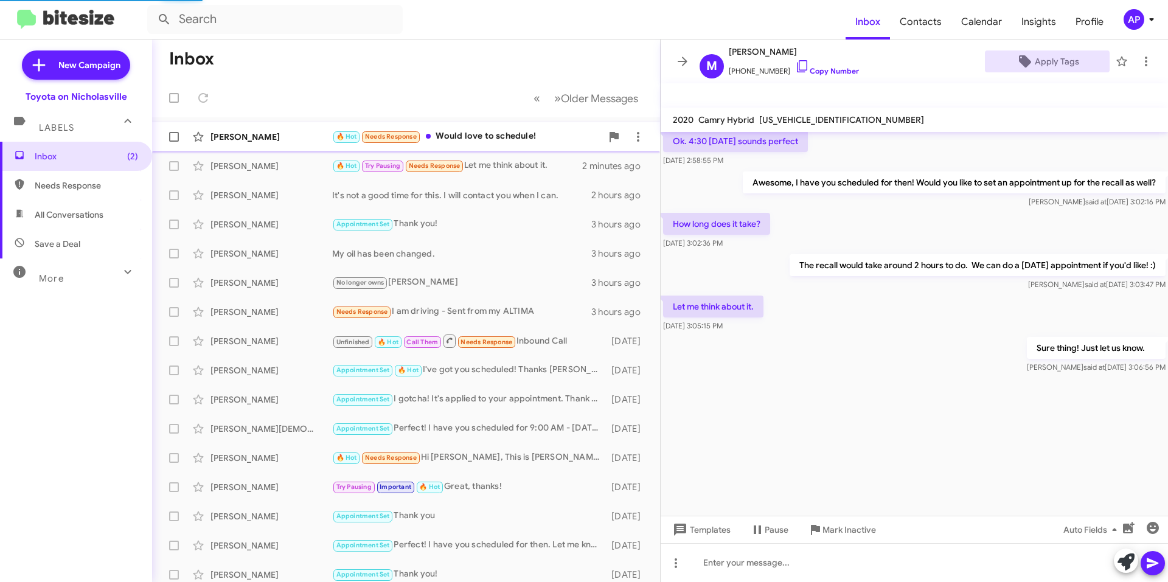
click at [482, 129] on div "[PERSON_NAME] 🔥 Hot Needs Response Would love to schedule! a few seconds ago" at bounding box center [406, 137] width 488 height 24
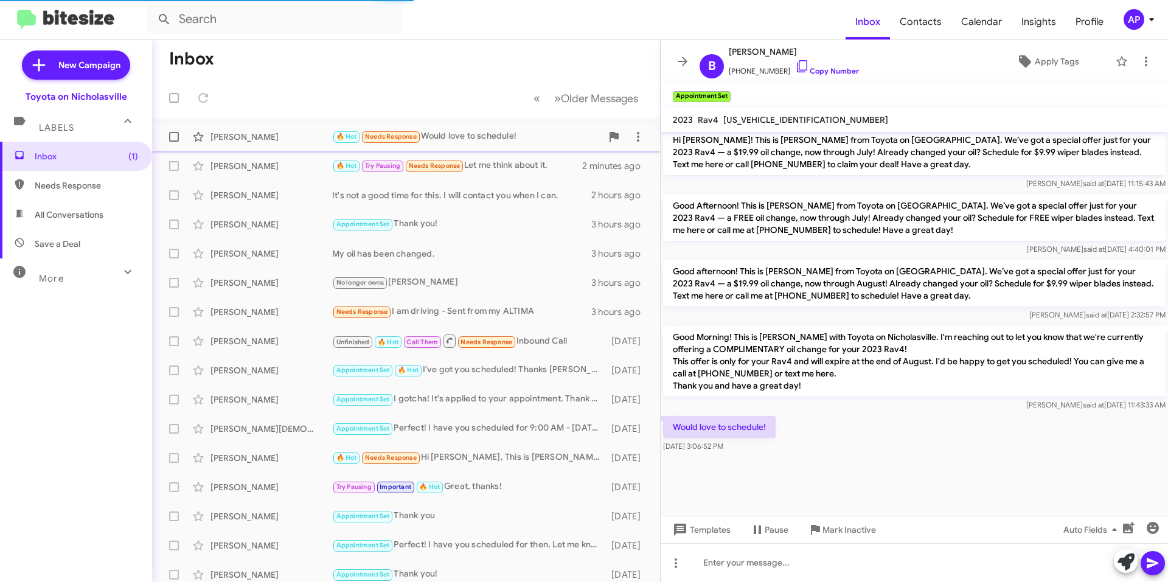
scroll to position [845, 0]
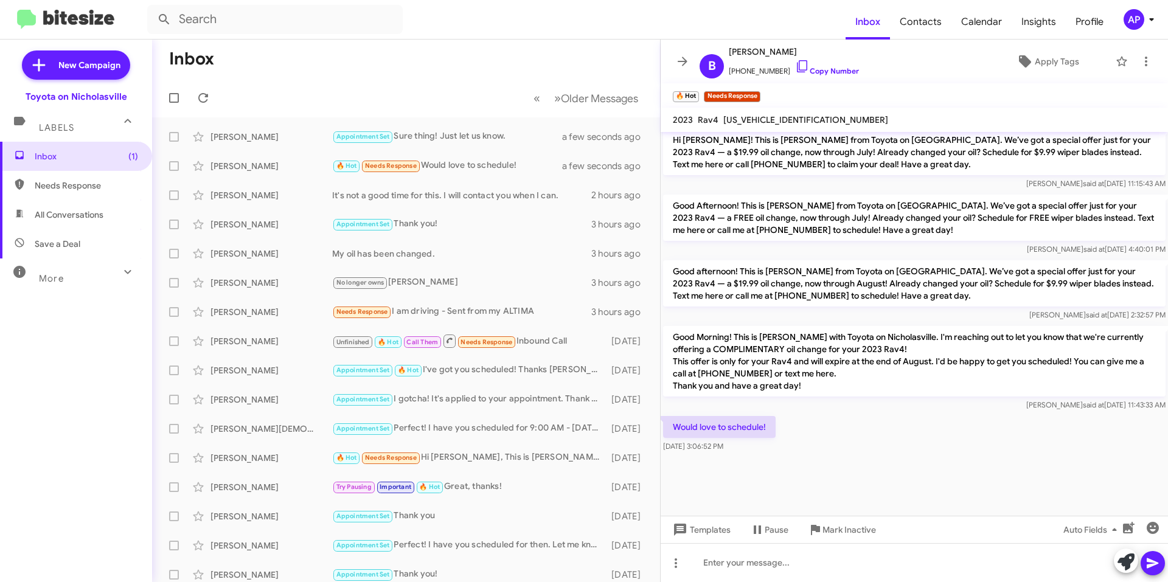
click at [770, 118] on span "[US_VEHICLE_IDENTIFICATION_NUMBER]" at bounding box center [805, 119] width 165 height 11
copy span "[US_VEHICLE_IDENTIFICATION_NUMBER]"
click at [838, 562] on div at bounding box center [913, 562] width 507 height 39
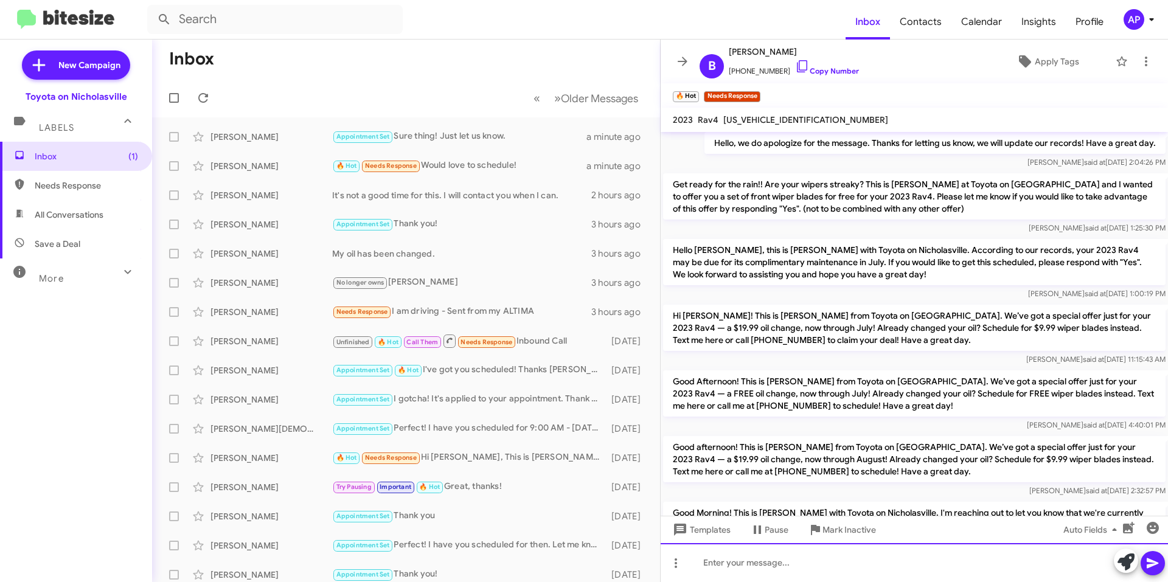
scroll to position [2045, 0]
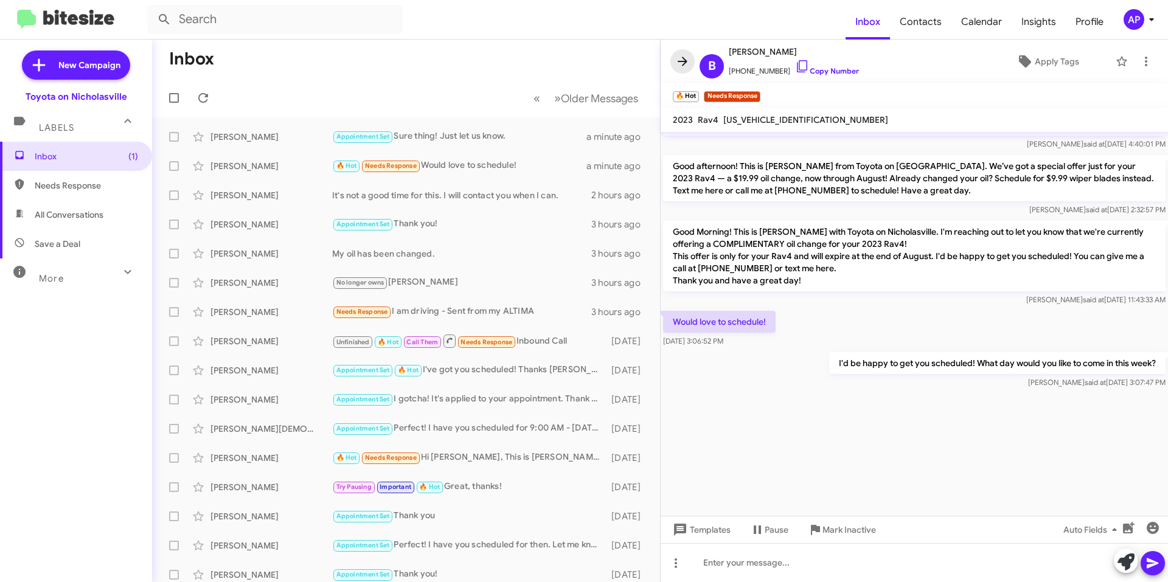
click at [676, 55] on icon at bounding box center [682, 61] width 15 height 15
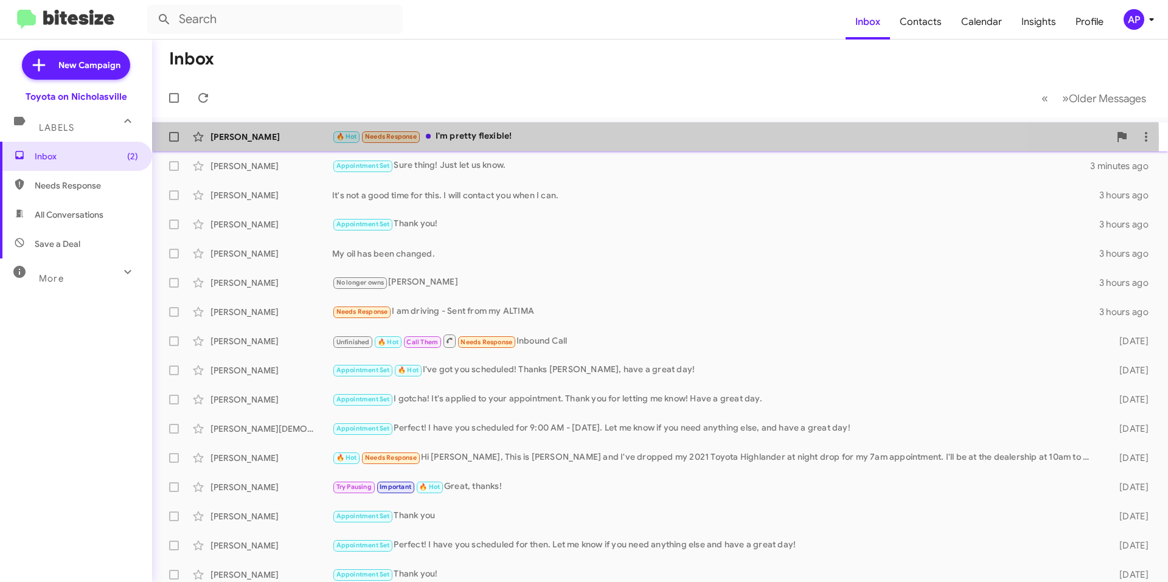
click at [552, 140] on div "🔥 Hot Needs Response I'm pretty flexible!" at bounding box center [720, 137] width 777 height 14
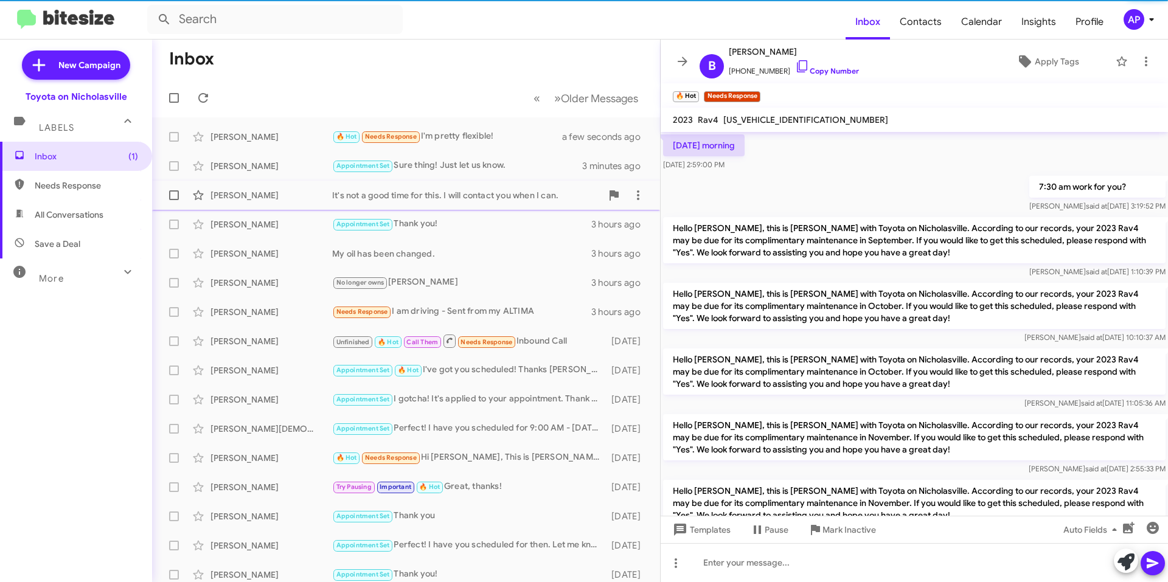
scroll to position [845, 0]
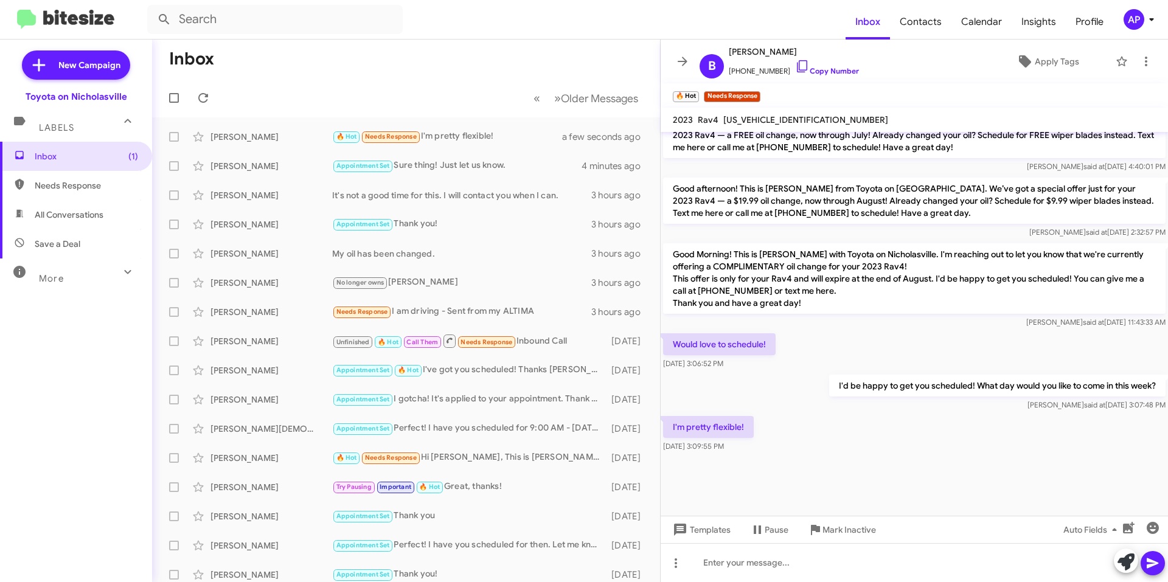
click at [829, 404] on div "[PERSON_NAME] said at [DATE] 3:07:48 PM" at bounding box center [997, 405] width 336 height 12
click at [828, 72] on link "Copy Number" at bounding box center [827, 70] width 64 height 9
click at [775, 122] on span "[US_VEHICLE_IDENTIFICATION_NUMBER]" at bounding box center [805, 119] width 165 height 11
copy span "[US_VEHICLE_IDENTIFICATION_NUMBER]"
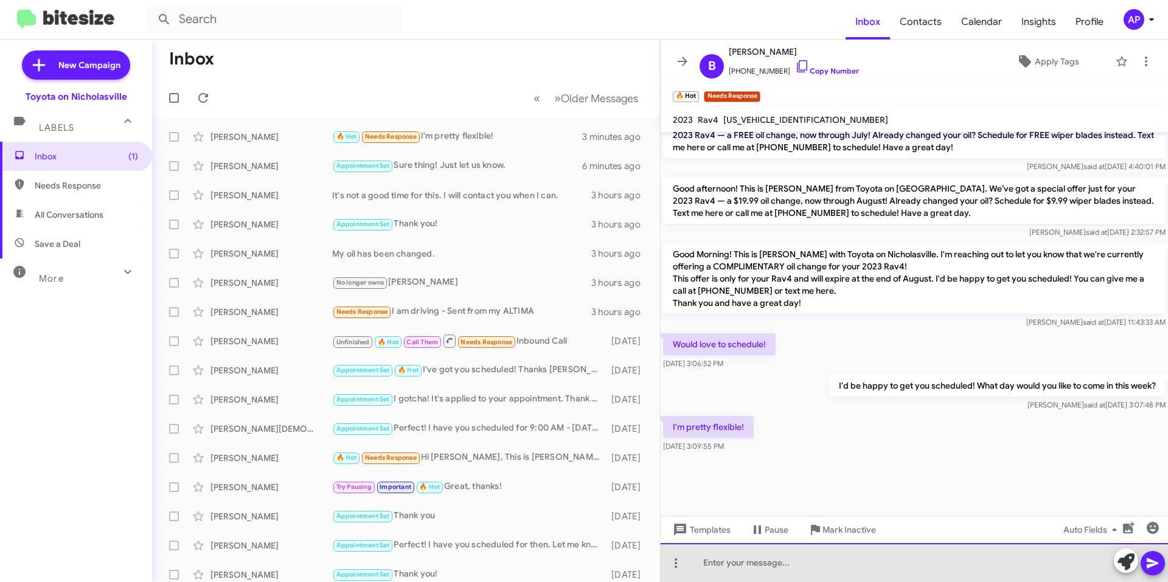
click at [919, 575] on div at bounding box center [913, 562] width 507 height 39
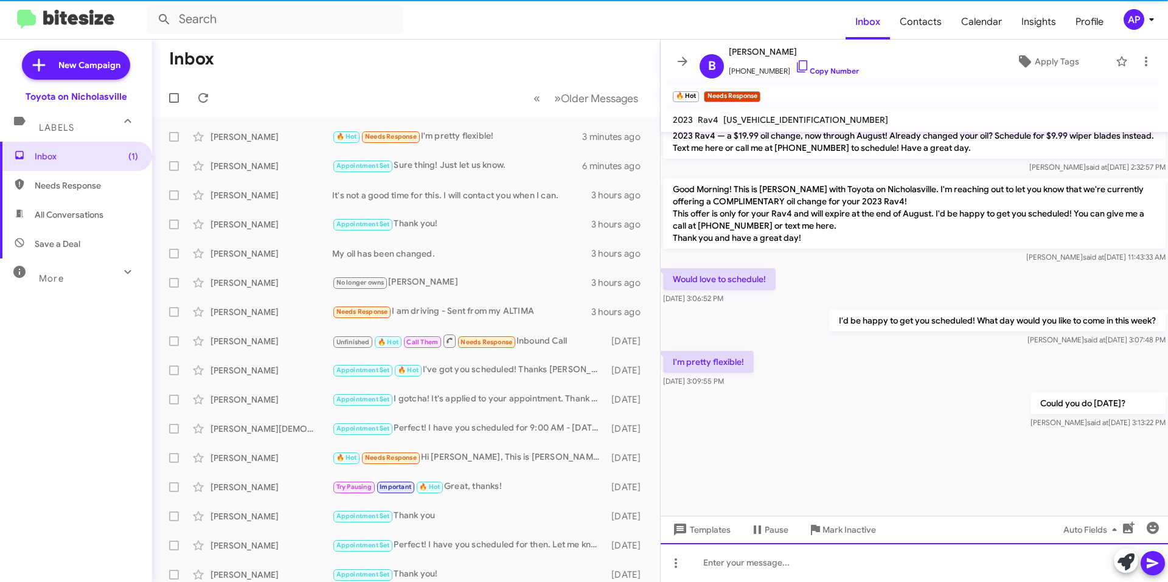
scroll to position [1996, 0]
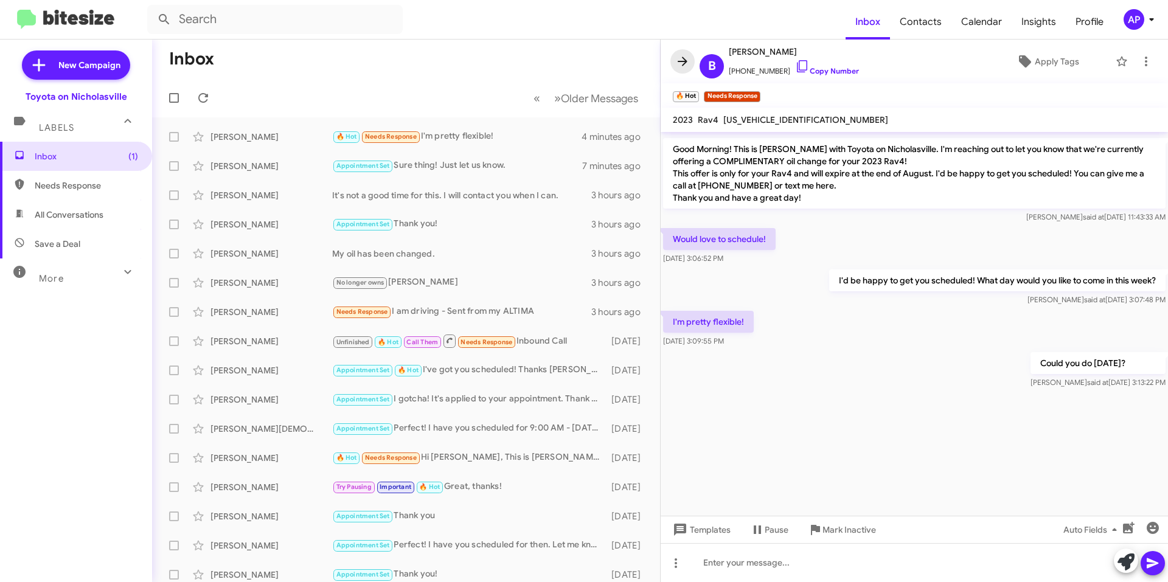
click at [680, 63] on icon at bounding box center [682, 61] width 15 height 15
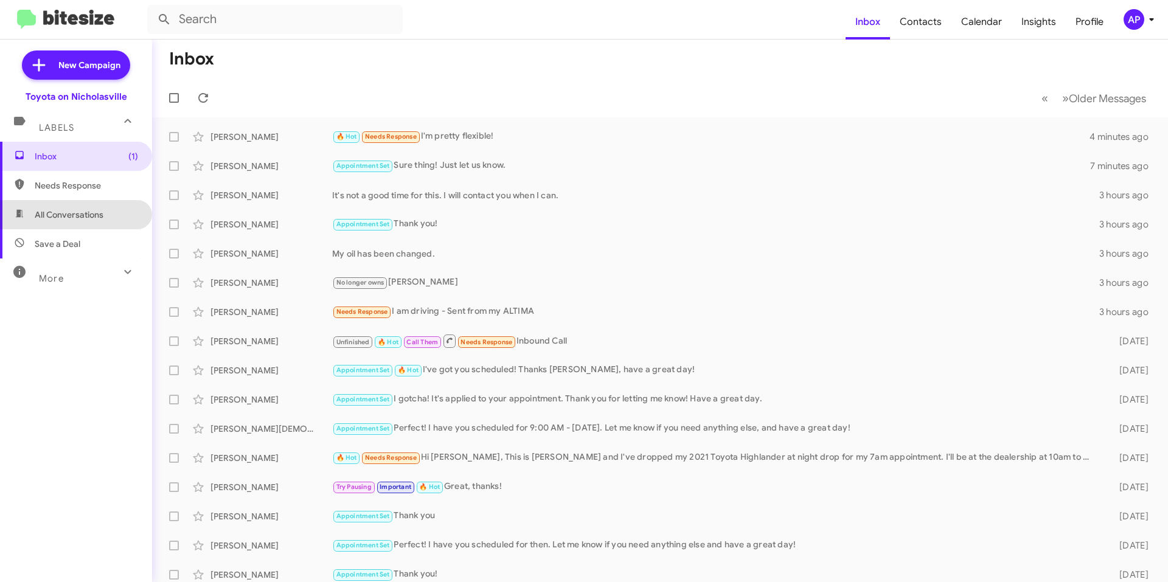
click at [83, 207] on span "All Conversations" at bounding box center [76, 214] width 152 height 29
type input "in:all-conversations"
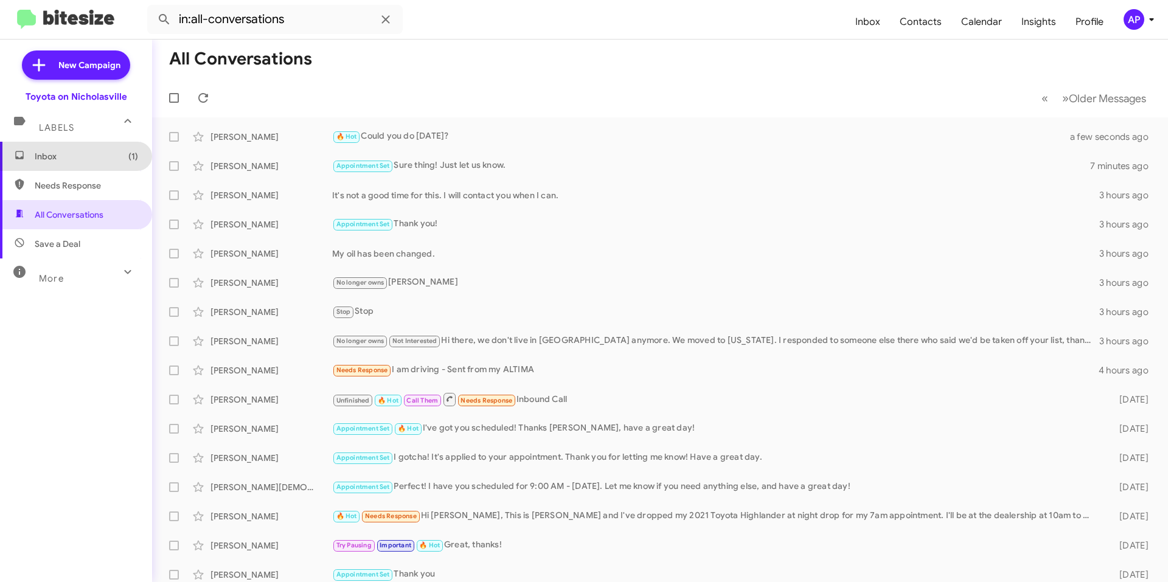
click at [88, 152] on span "Inbox (1)" at bounding box center [86, 156] width 103 height 12
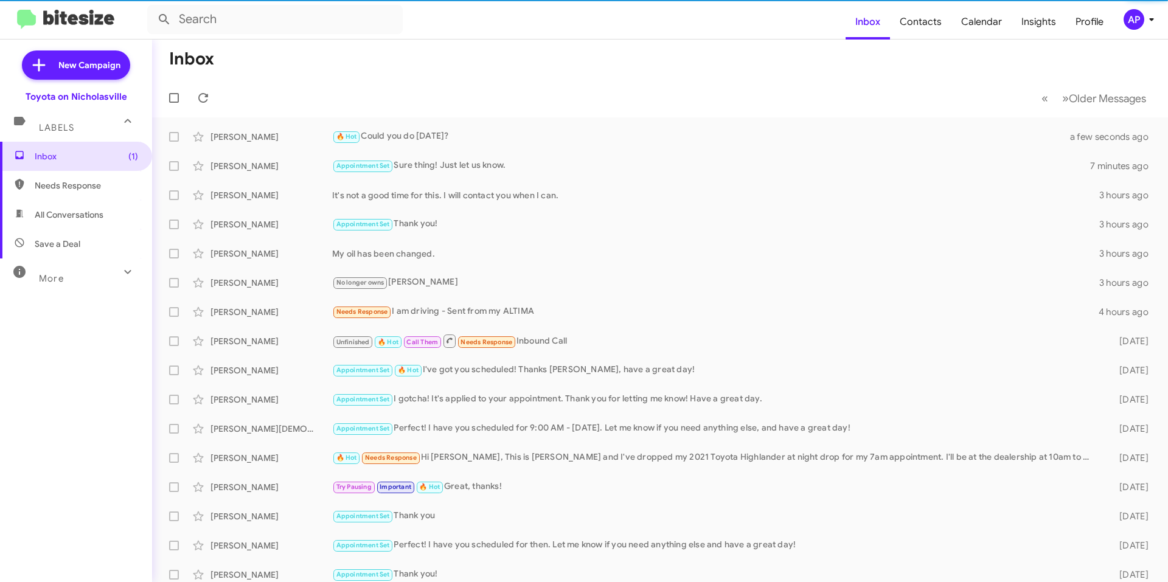
click at [564, 67] on mat-toolbar-row "Inbox" at bounding box center [660, 59] width 1016 height 39
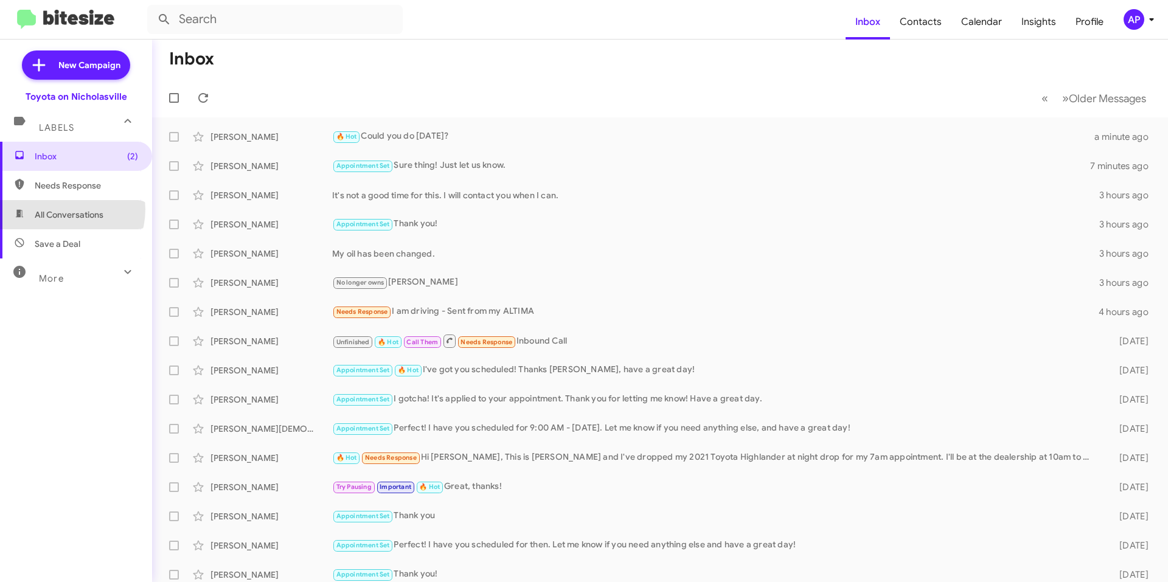
click at [61, 209] on span "All Conversations" at bounding box center [69, 215] width 69 height 12
type input "in:all-conversations"
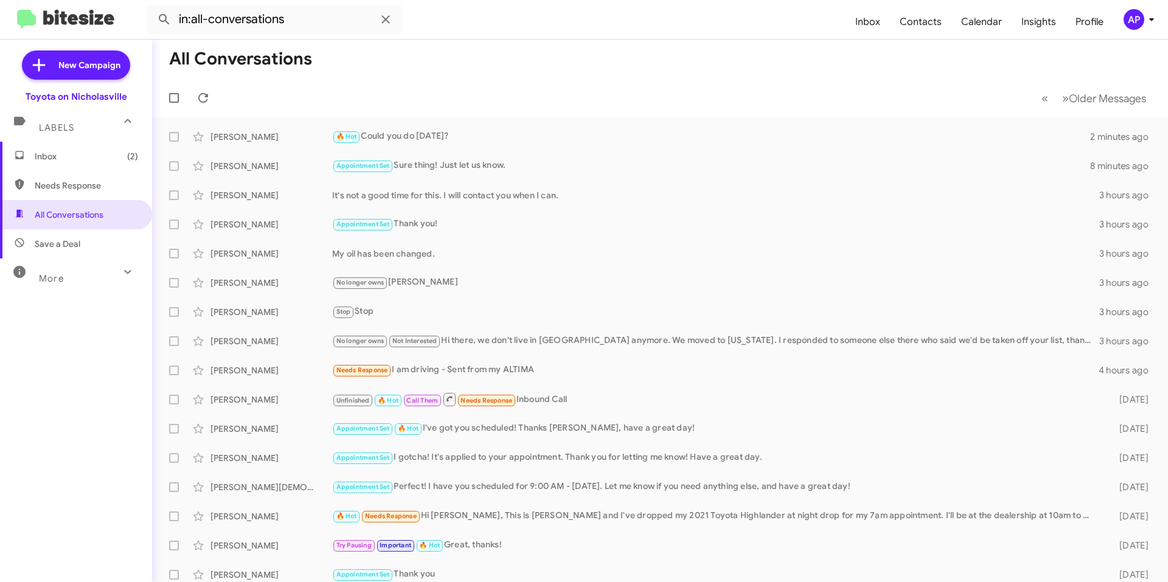
click at [57, 157] on span "Inbox (2)" at bounding box center [86, 156] width 103 height 12
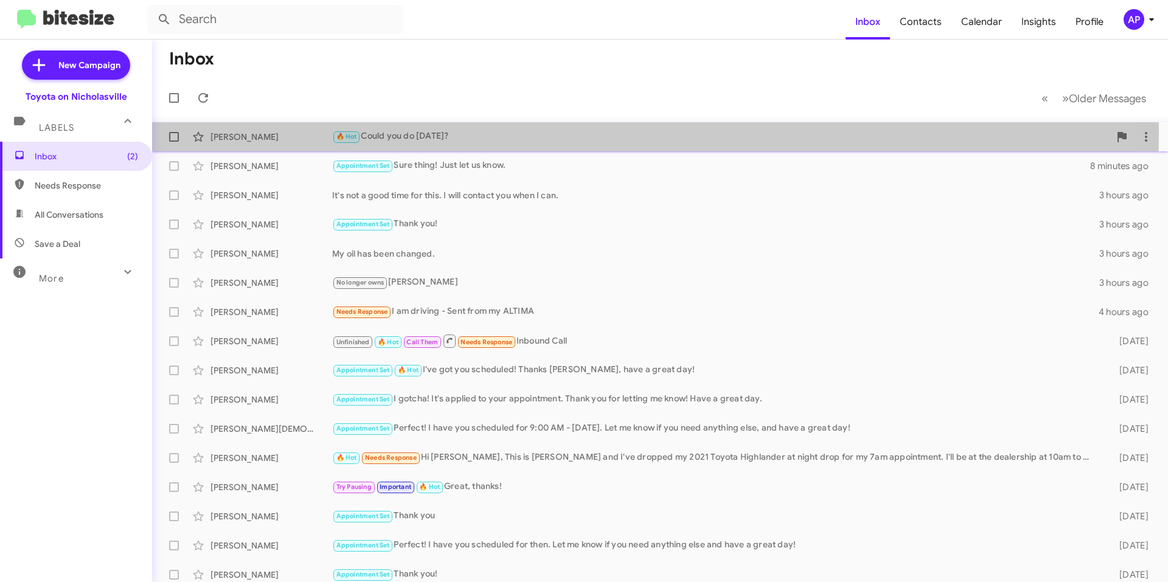
click at [452, 131] on div "🔥 Hot Could you do [DATE]?" at bounding box center [720, 137] width 777 height 14
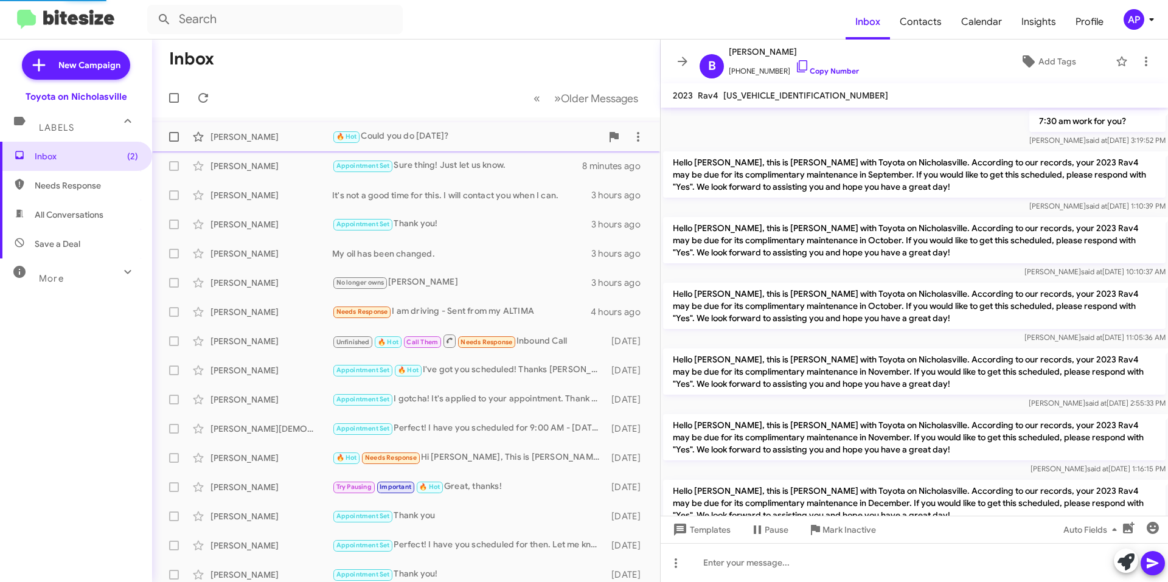
scroll to position [820, 0]
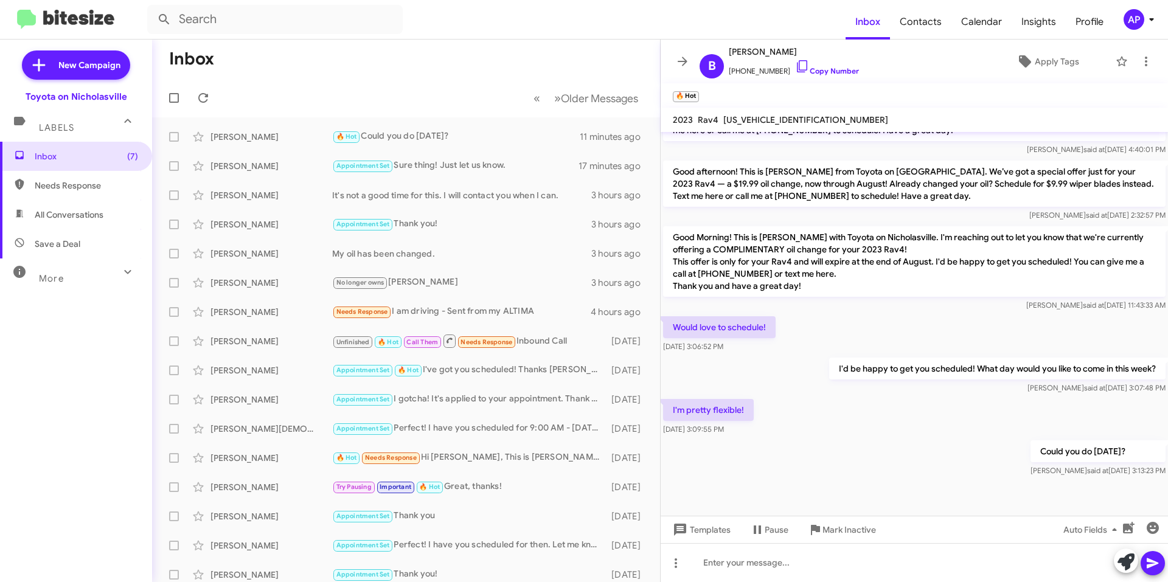
click at [443, 80] on mat-toolbar-row "« Previous » Next Older Messages" at bounding box center [406, 97] width 508 height 39
click at [687, 62] on icon at bounding box center [682, 61] width 15 height 15
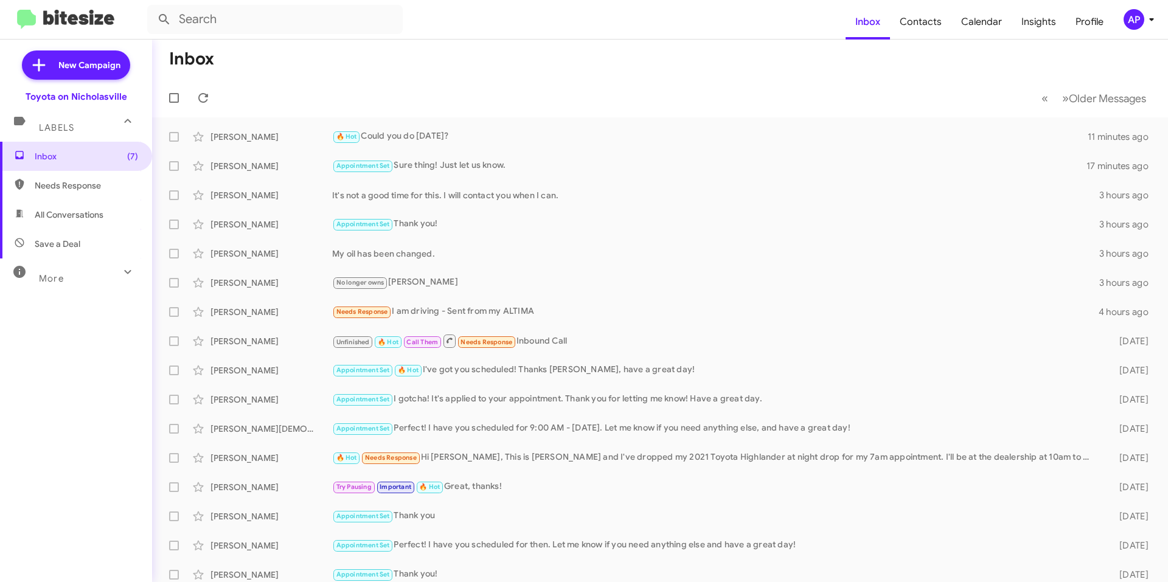
click at [81, 212] on span "All Conversations" at bounding box center [69, 215] width 69 height 12
type input "in:all-conversations"
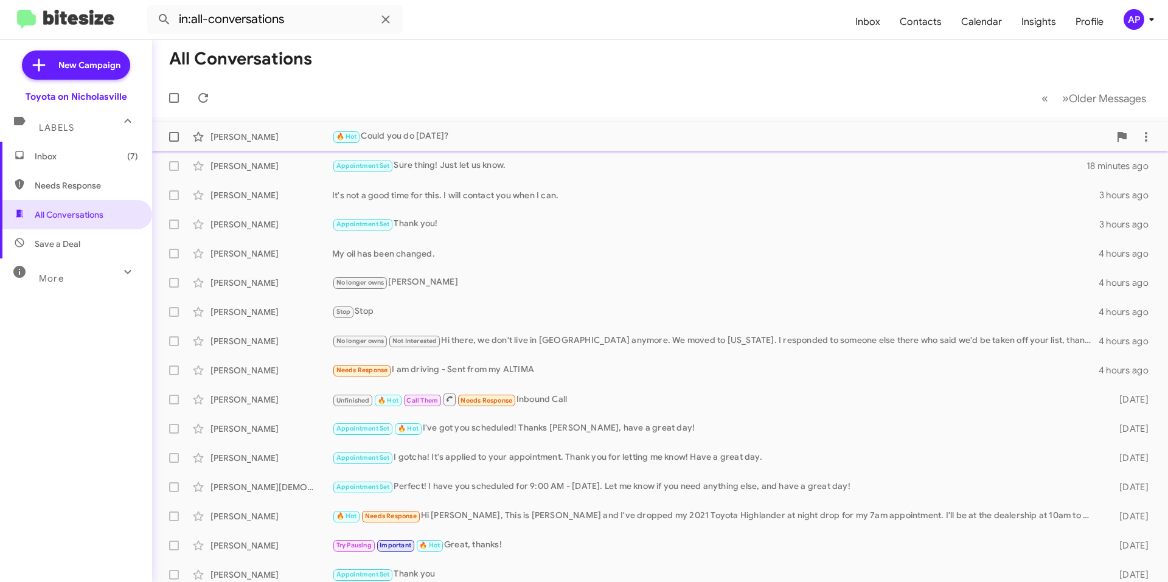
click at [557, 138] on div "🔥 Hot Could you do [DATE]?" at bounding box center [720, 137] width 777 height 14
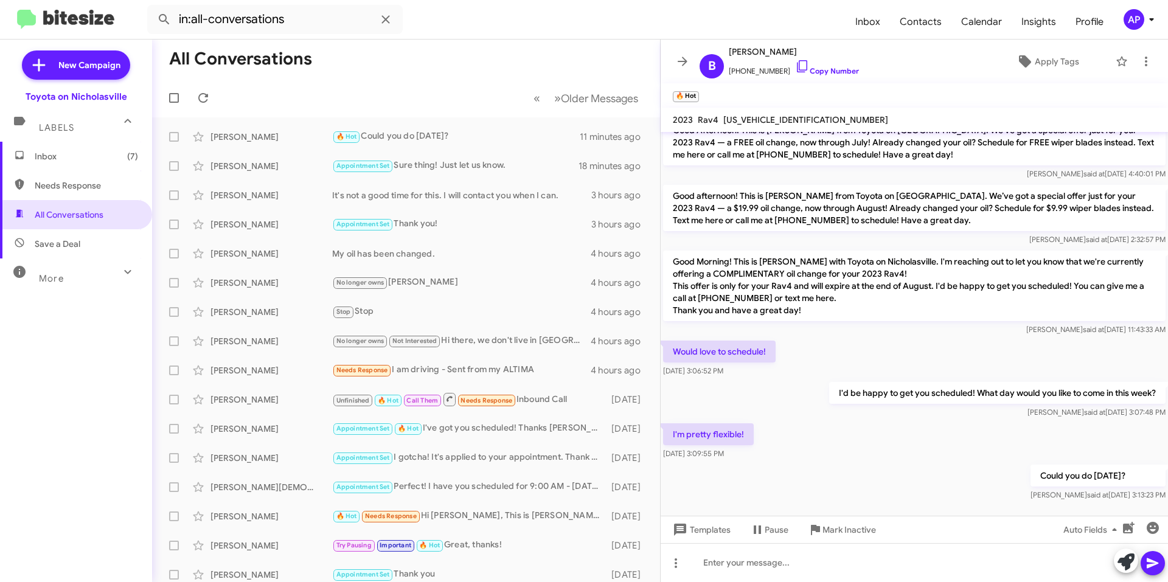
scroll to position [845, 0]
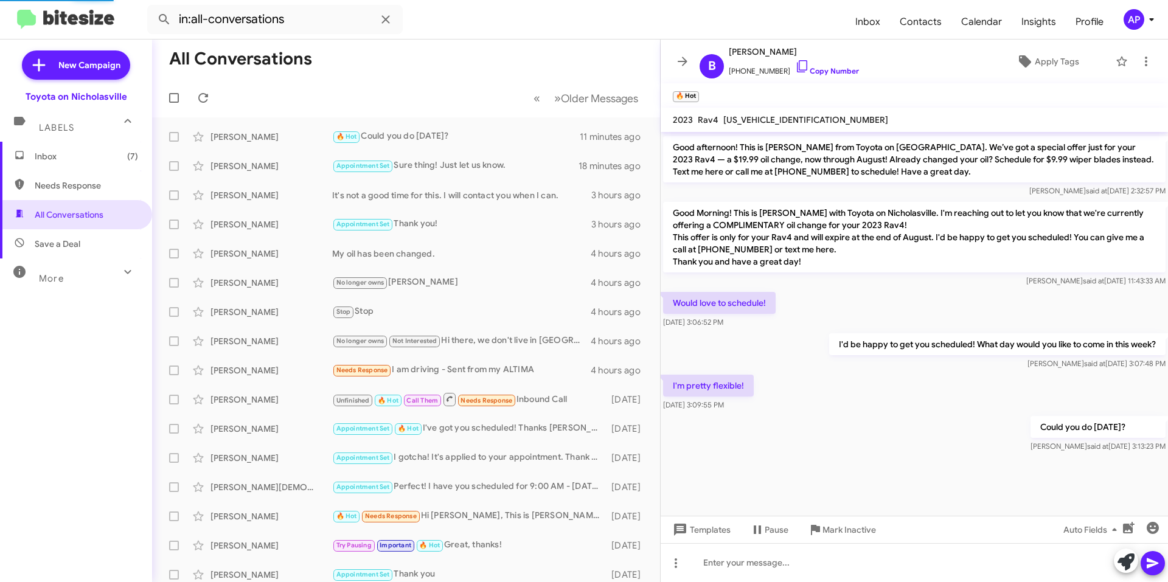
click at [683, 60] on icon at bounding box center [682, 61] width 15 height 15
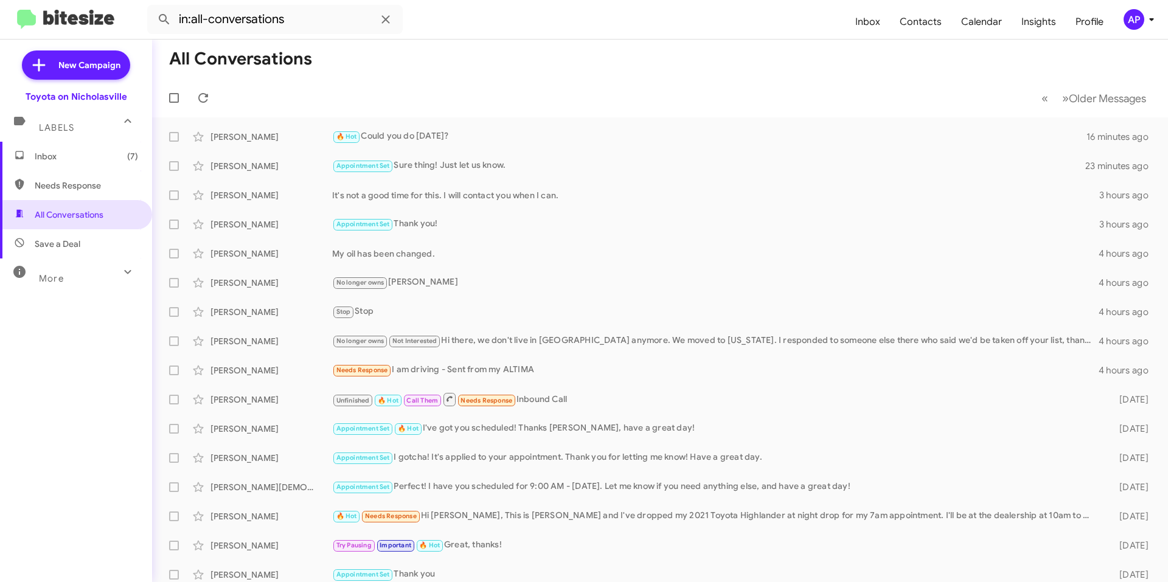
click at [35, 150] on span "Inbox (7)" at bounding box center [86, 156] width 103 height 12
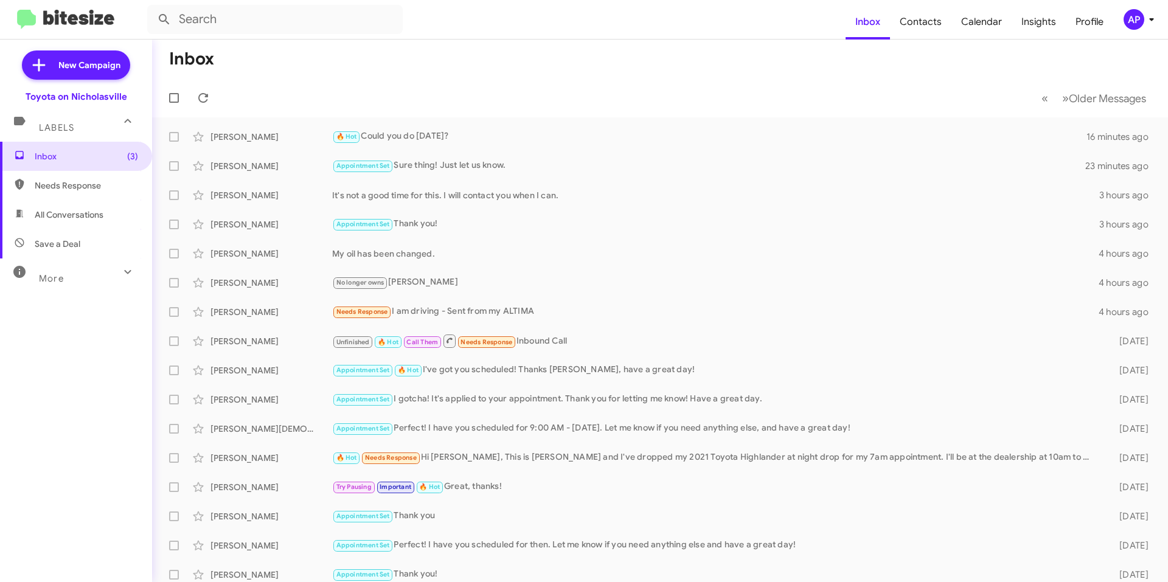
click at [398, 52] on mat-toolbar-row "Inbox" at bounding box center [660, 59] width 1016 height 39
click at [51, 213] on span "All Conversations" at bounding box center [69, 215] width 69 height 12
type input "in:all-conversations"
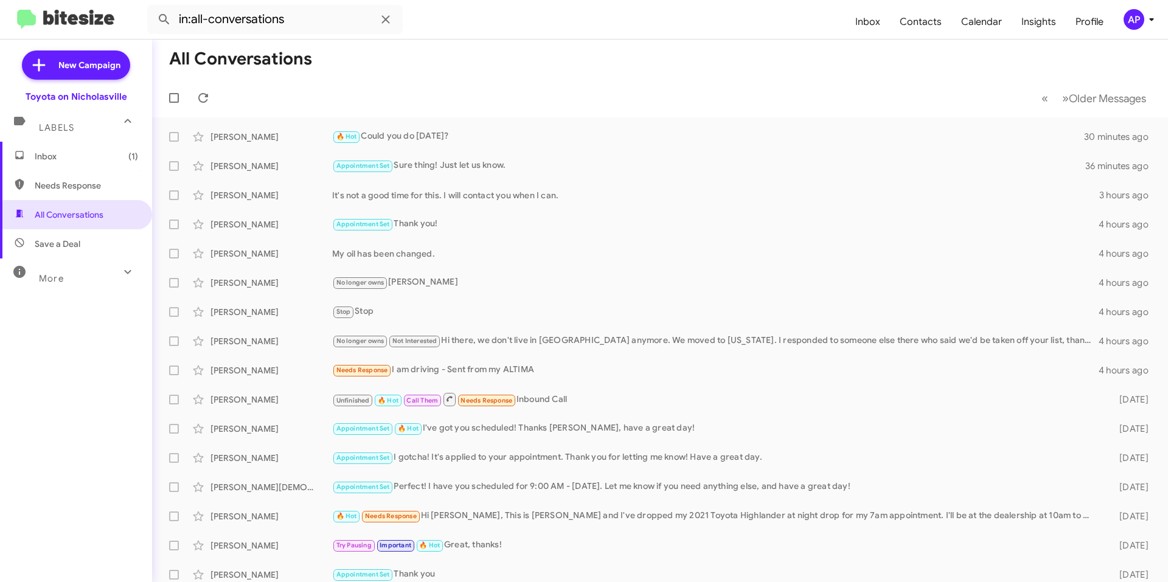
click at [403, 79] on mat-toolbar-row "« Previous » Next Older Messages" at bounding box center [660, 97] width 1016 height 39
click at [101, 152] on span "Inbox (1)" at bounding box center [86, 156] width 103 height 12
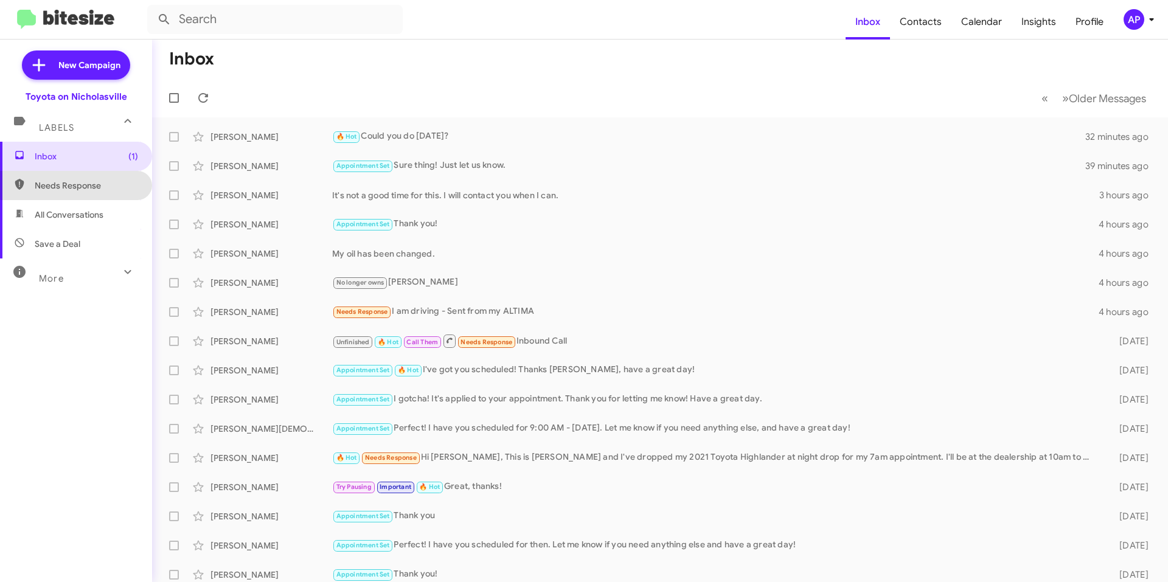
click at [86, 181] on span "Needs Response" at bounding box center [86, 185] width 103 height 12
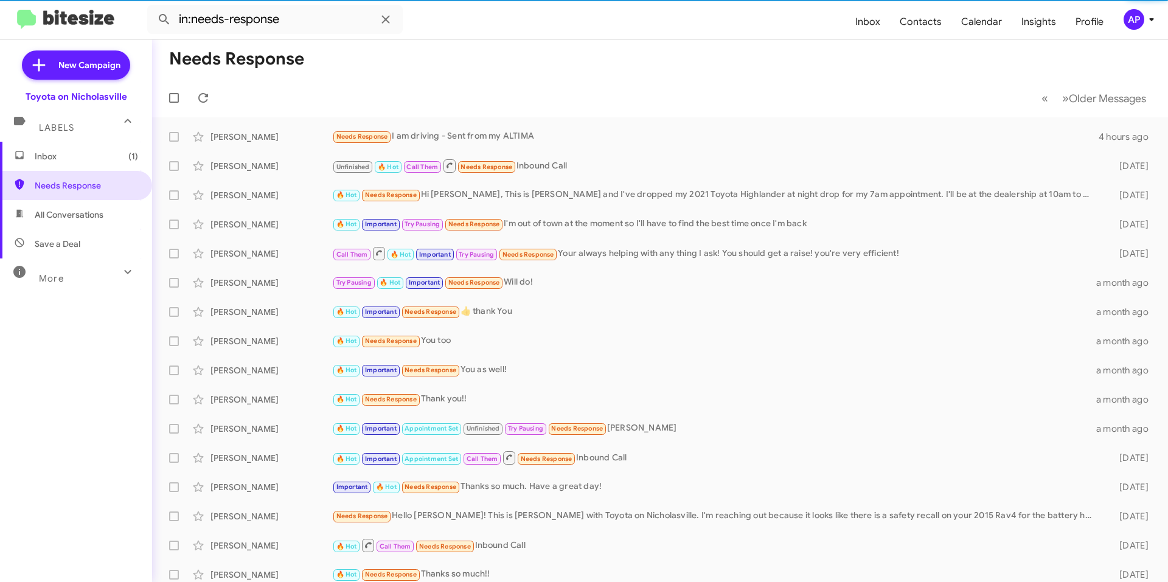
click at [89, 218] on span "All Conversations" at bounding box center [69, 215] width 69 height 12
type input "in:all-conversations"
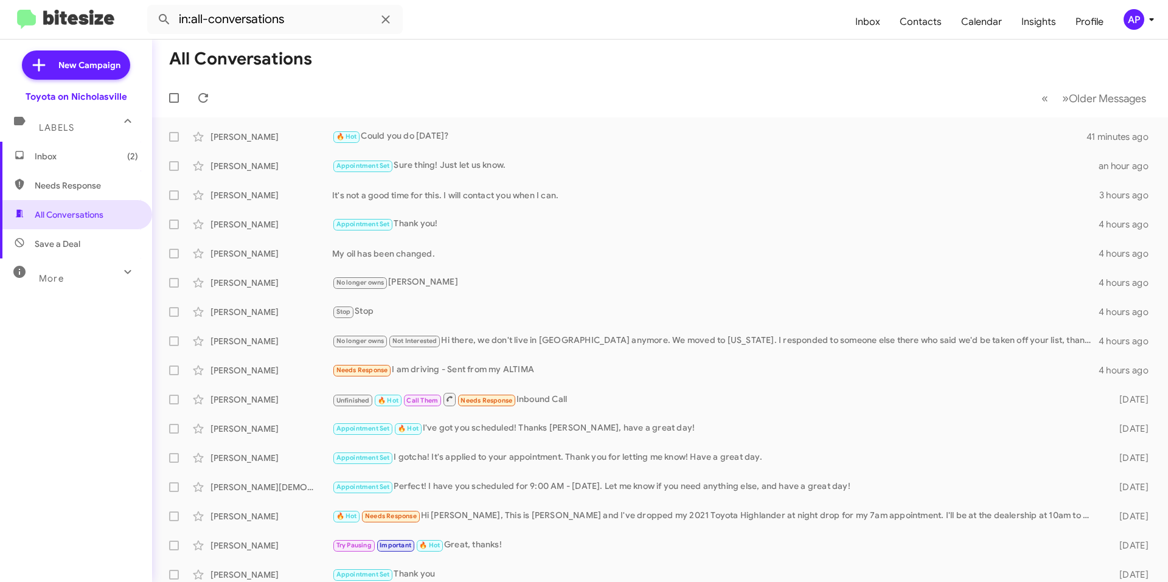
click at [528, 86] on mat-toolbar-row "« Previous » Next Older Messages" at bounding box center [660, 97] width 1016 height 39
click at [535, 89] on mat-toolbar-row "« Previous » Next Older Messages" at bounding box center [660, 97] width 1016 height 39
click at [555, 76] on mat-toolbar-row "All Conversations" at bounding box center [660, 59] width 1016 height 39
click at [547, 66] on mat-toolbar-row "All Conversations" at bounding box center [660, 59] width 1016 height 39
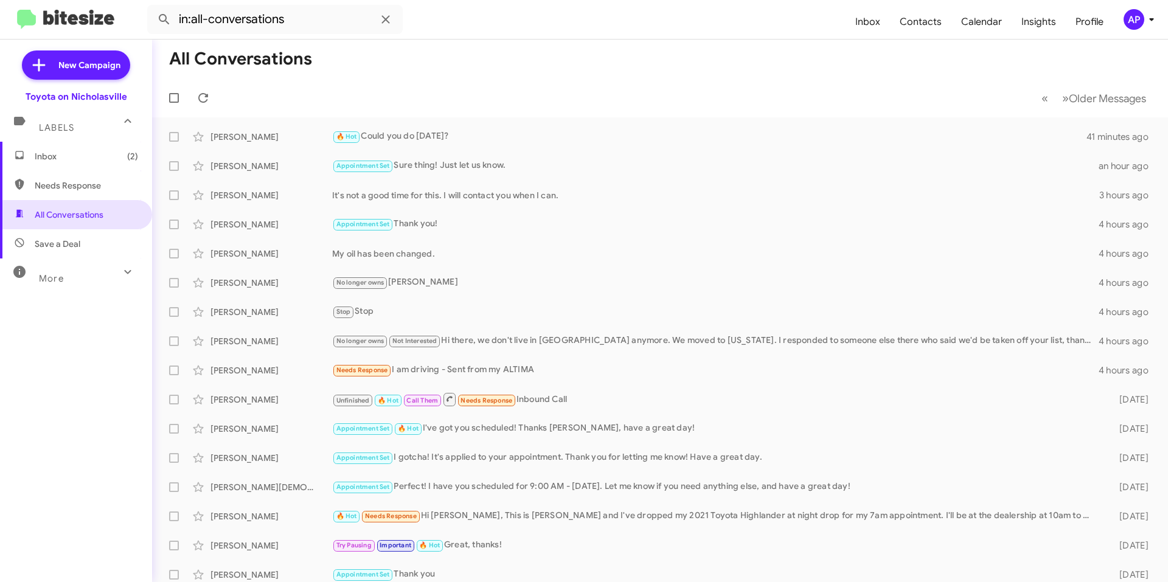
click at [454, 78] on mat-toolbar "All Conversations « Previous » Next Older Messages" at bounding box center [660, 79] width 1016 height 78
click at [83, 154] on span "Inbox (2)" at bounding box center [86, 156] width 103 height 12
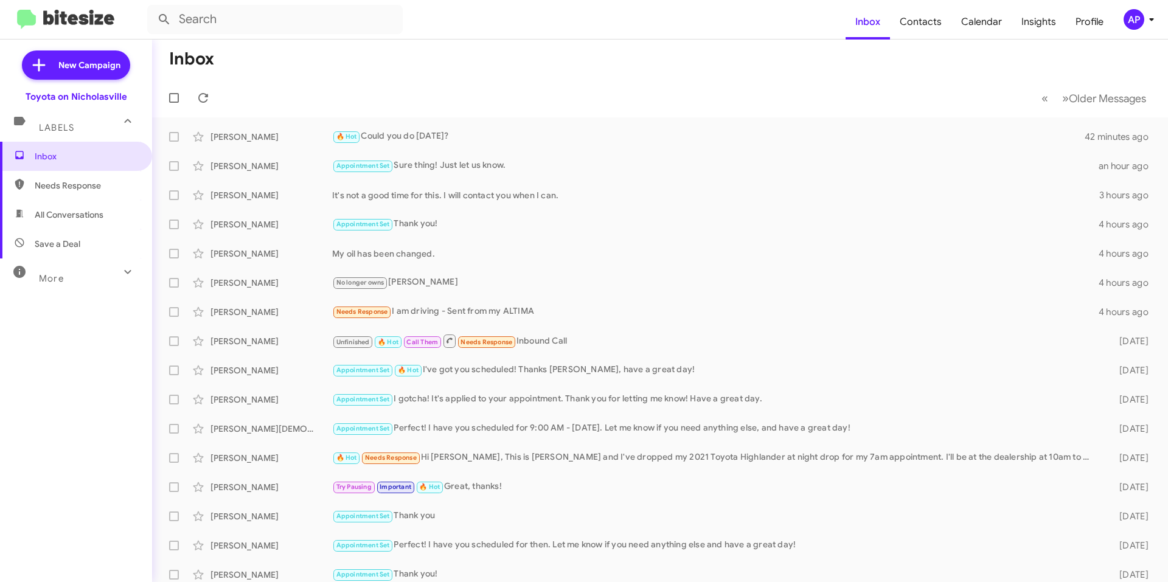
click at [534, 86] on mat-toolbar-row "« Previous » Next Older Messages" at bounding box center [660, 97] width 1016 height 39
click at [109, 215] on span "All Conversations" at bounding box center [76, 214] width 152 height 29
type input "in:all-conversations"
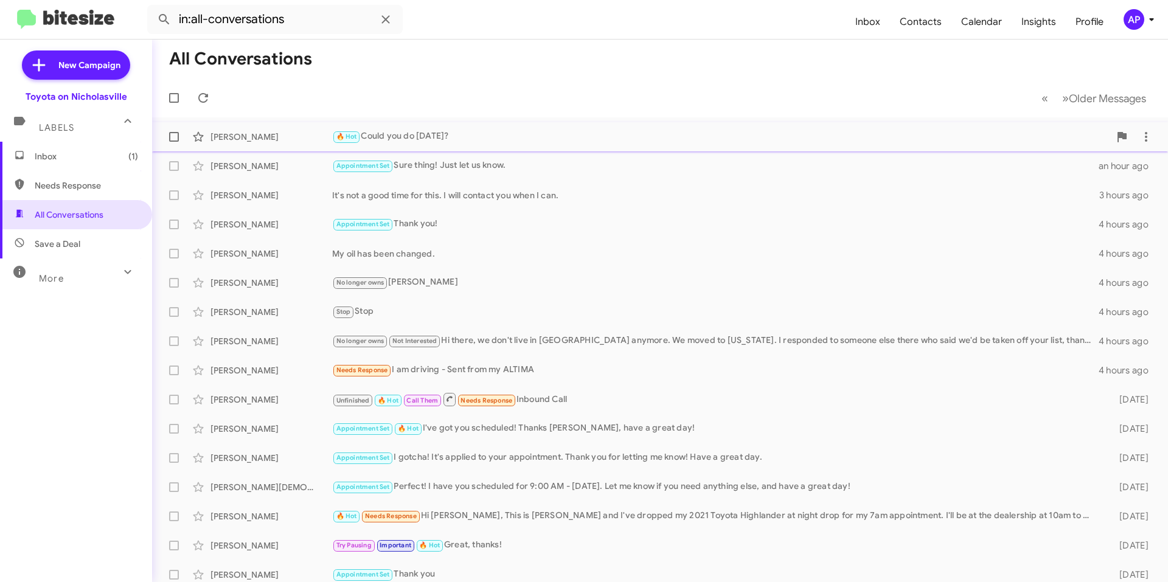
click at [505, 137] on div "🔥 Hot Could you do [DATE]?" at bounding box center [720, 137] width 777 height 14
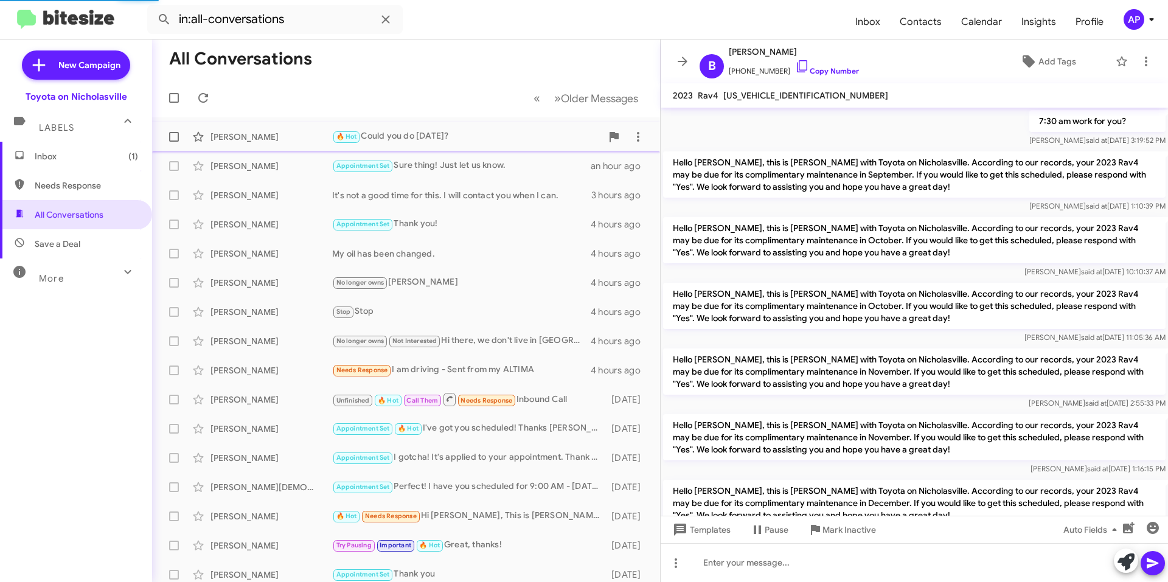
scroll to position [820, 0]
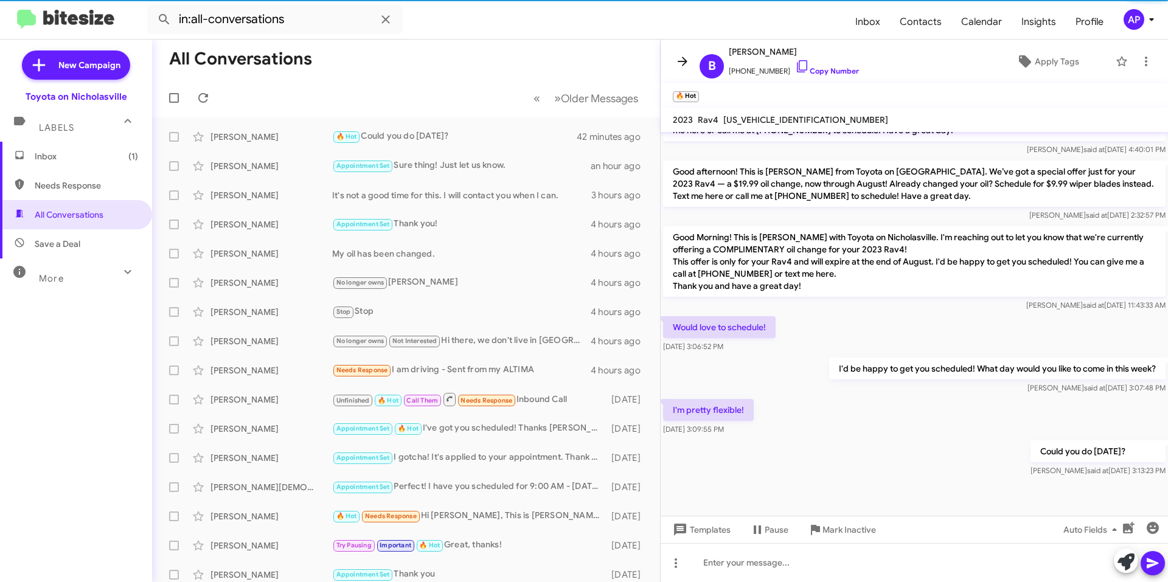
click at [673, 63] on span at bounding box center [682, 61] width 24 height 15
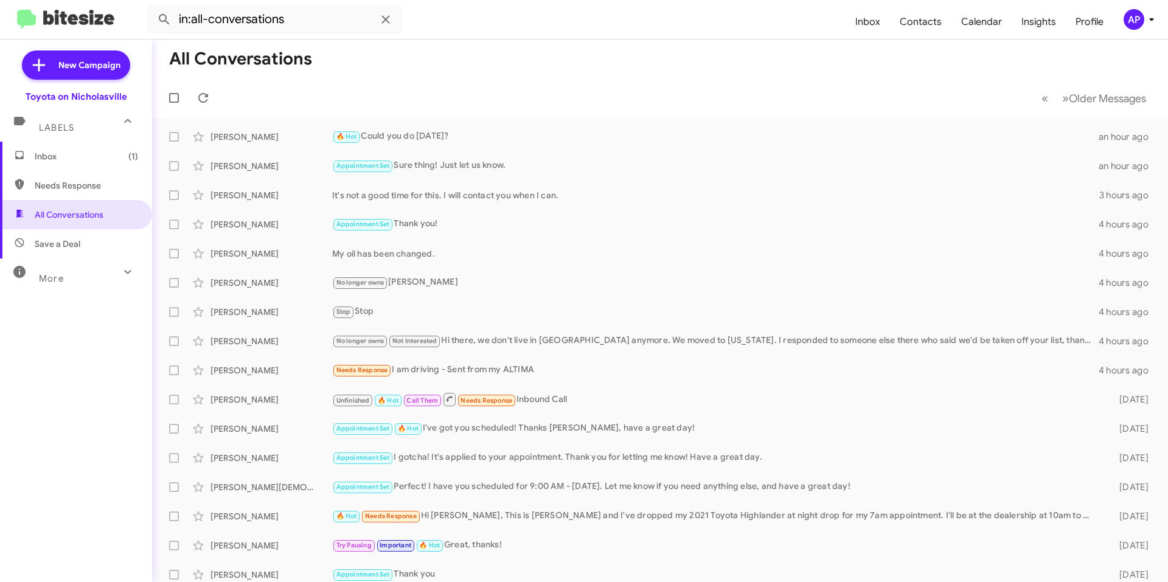
click at [568, 65] on mat-toolbar-row "All Conversations" at bounding box center [660, 59] width 1016 height 39
click at [52, 156] on span "Inbox (1)" at bounding box center [86, 156] width 103 height 12
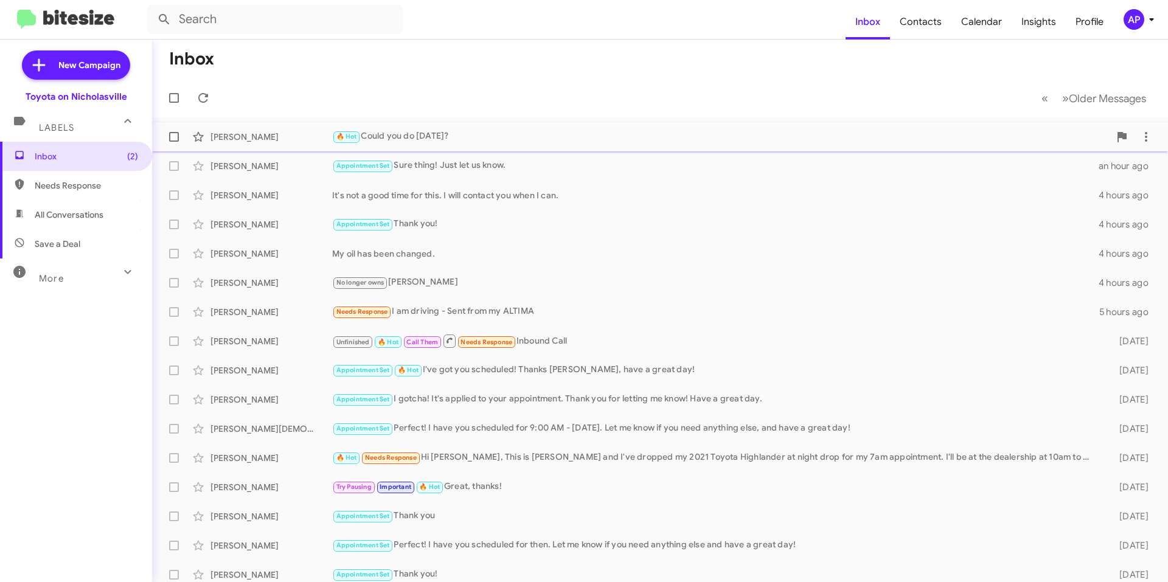
click at [564, 131] on div "🔥 Hot Could you do [DATE]?" at bounding box center [720, 137] width 777 height 14
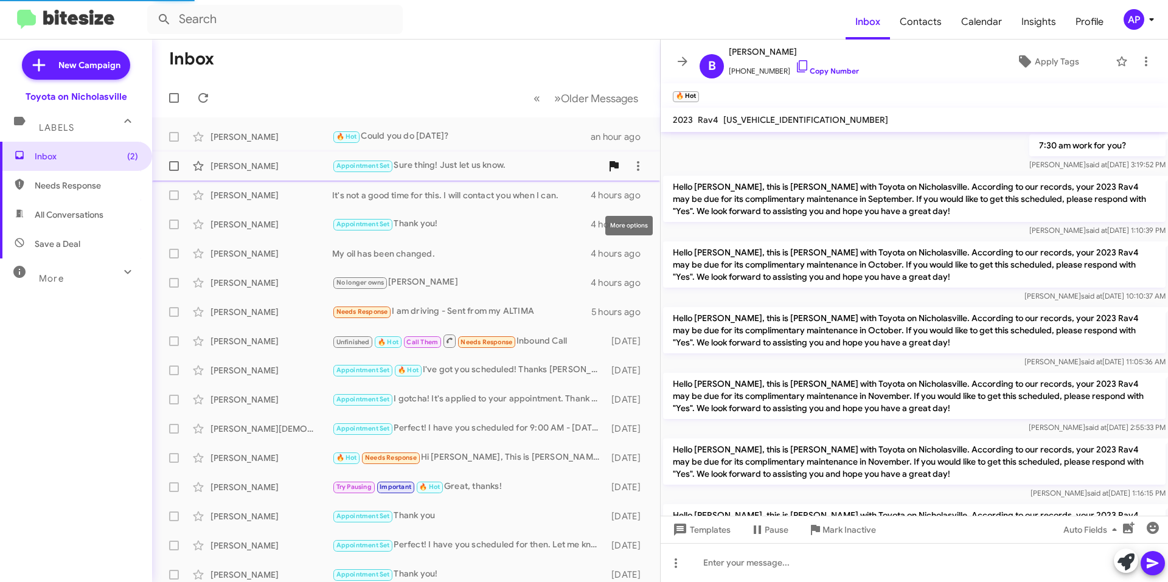
scroll to position [820, 0]
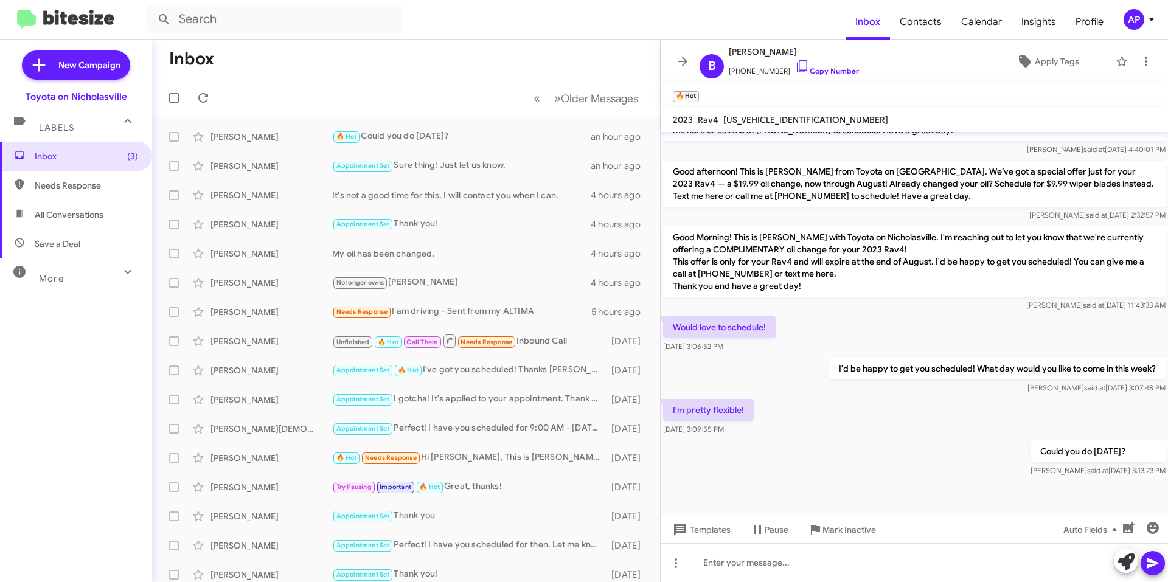
click at [684, 58] on icon at bounding box center [682, 61] width 15 height 15
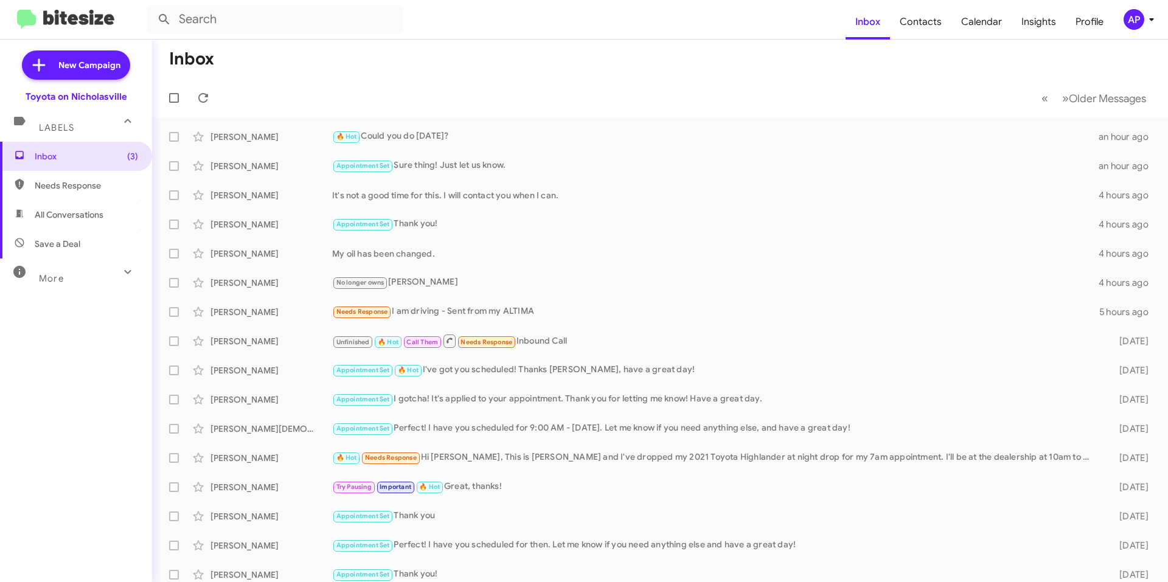
drag, startPoint x: 554, startPoint y: 89, endPoint x: 540, endPoint y: 78, distance: 17.8
click at [548, 83] on mat-toolbar-row "« Previous » Next Older Messages" at bounding box center [660, 97] width 1016 height 39
click at [97, 221] on span "All Conversations" at bounding box center [76, 214] width 152 height 29
type input "in:all-conversations"
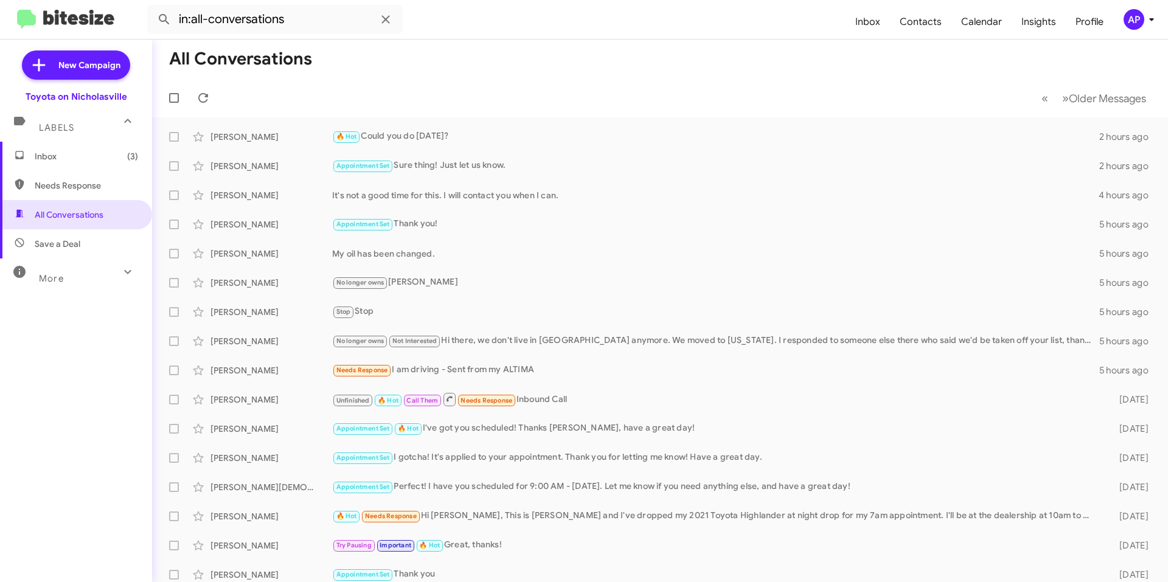
click at [91, 157] on span "Inbox (3)" at bounding box center [86, 156] width 103 height 12
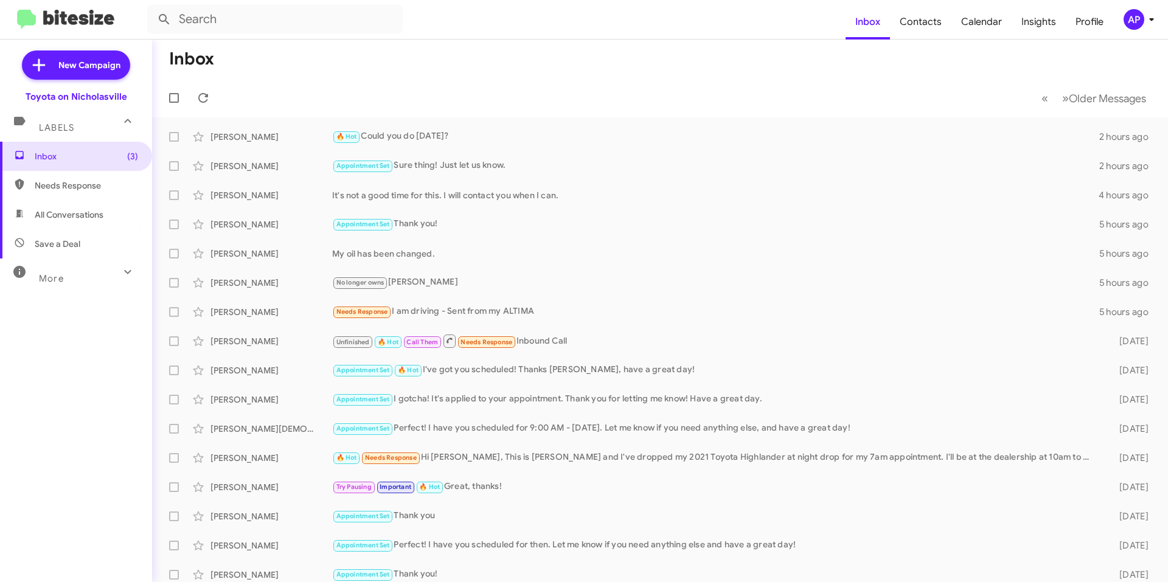
click at [97, 218] on span "All Conversations" at bounding box center [69, 215] width 69 height 12
type input "in:all-conversations"
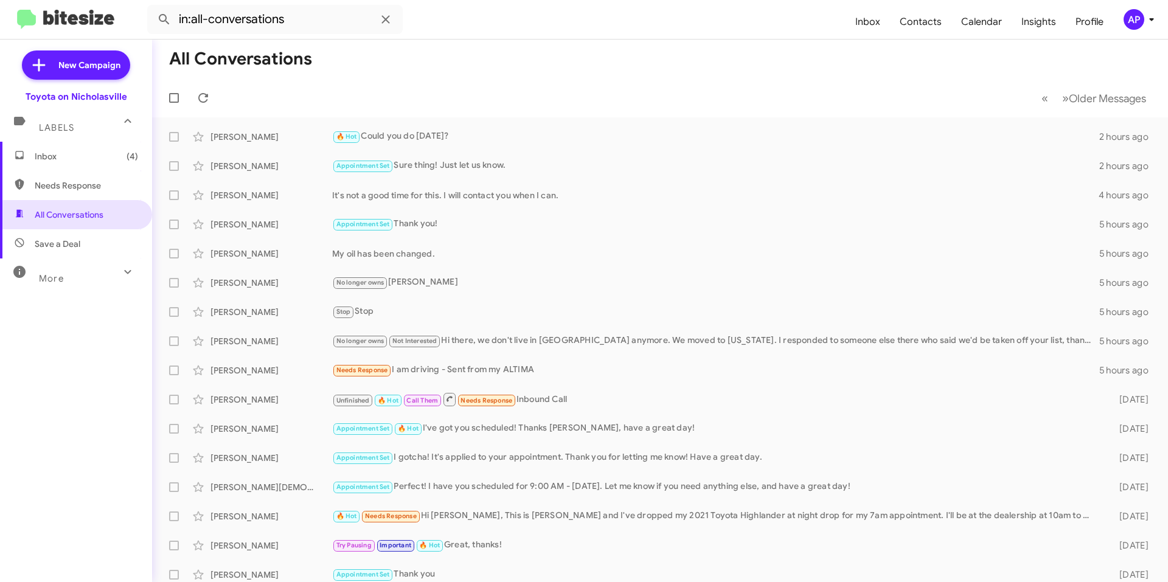
click at [47, 155] on span "Inbox (4)" at bounding box center [86, 156] width 103 height 12
